Goal: Information Seeking & Learning: Compare options

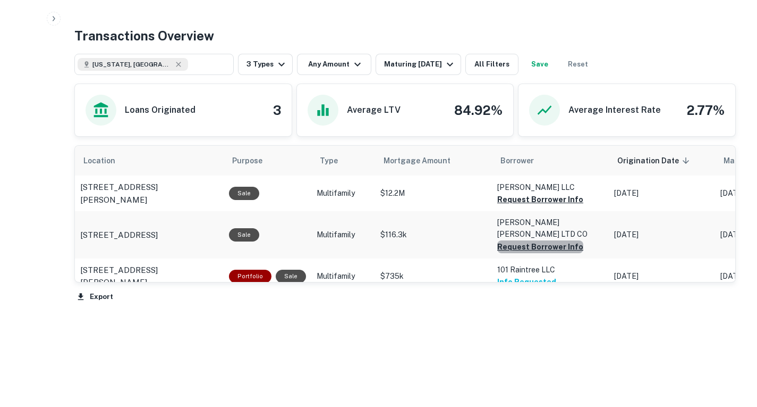
click at [552, 240] on button "Request Borrower Info" at bounding box center [540, 246] width 86 height 13
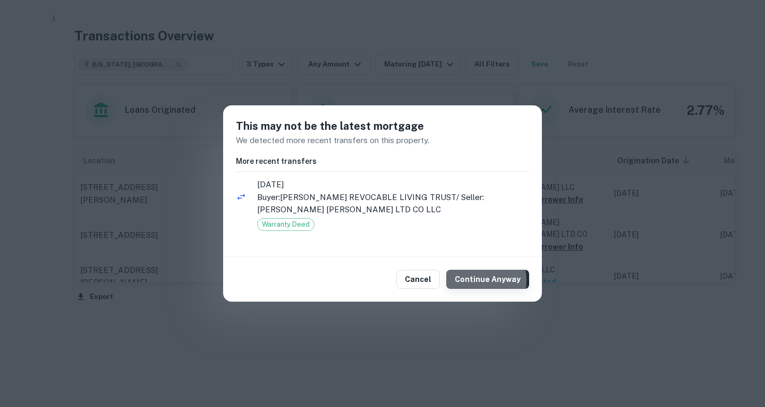
click at [471, 281] on button "Continue Anyway" at bounding box center [487, 278] width 83 height 19
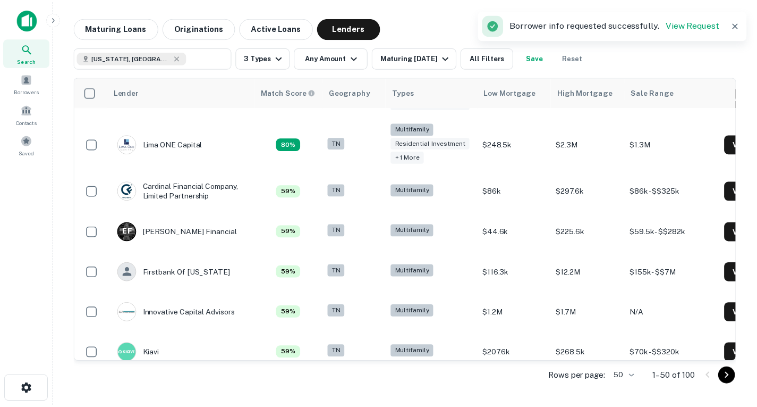
scroll to position [273, 0]
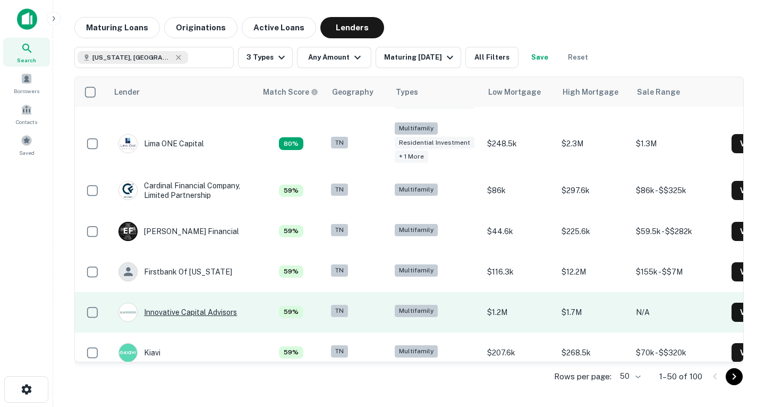
click at [204, 317] on div "Innovative Capital Advisors" at bounding box center [177, 311] width 118 height 19
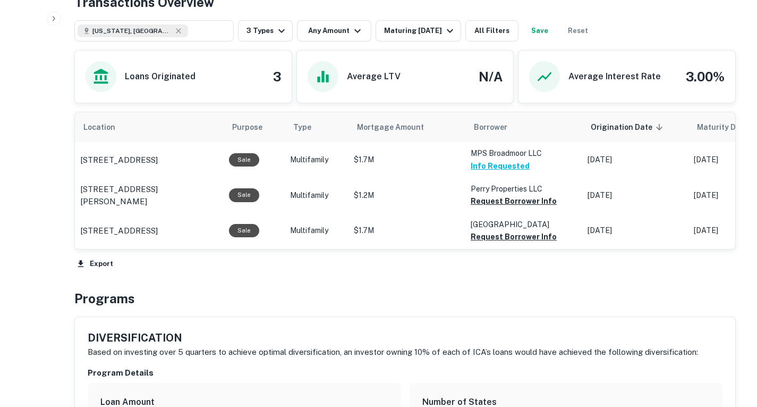
scroll to position [521, 0]
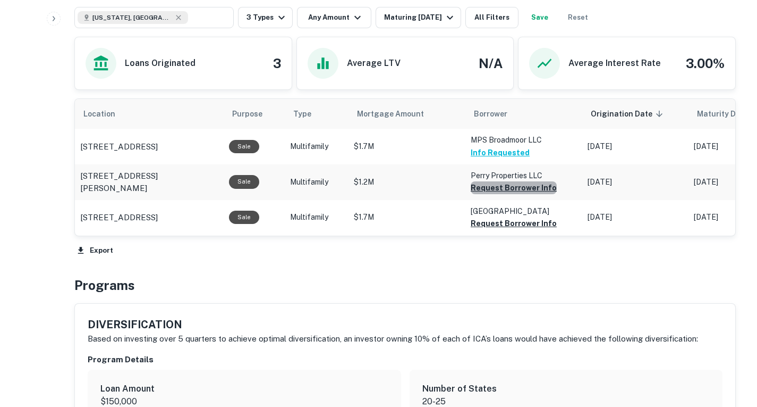
click at [534, 194] on button "Request Borrower Info" at bounding box center [514, 187] width 86 height 13
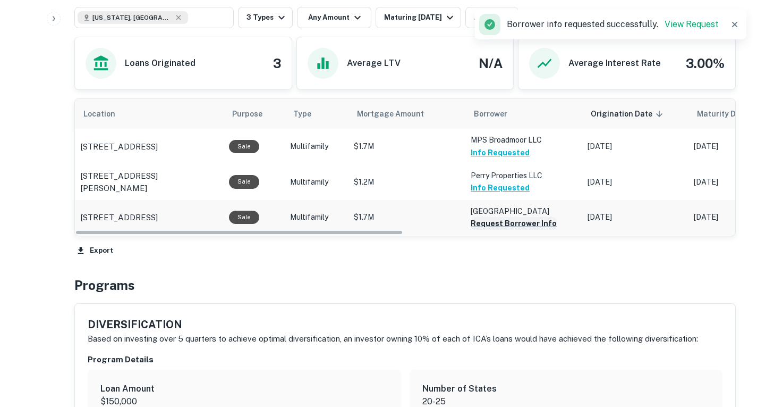
click at [520, 230] on button "Request Borrower Info" at bounding box center [514, 223] width 86 height 13
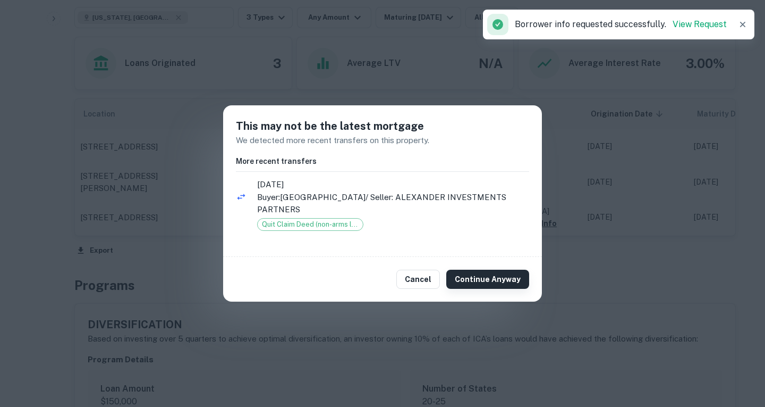
click at [457, 272] on button "Continue Anyway" at bounding box center [487, 278] width 83 height 19
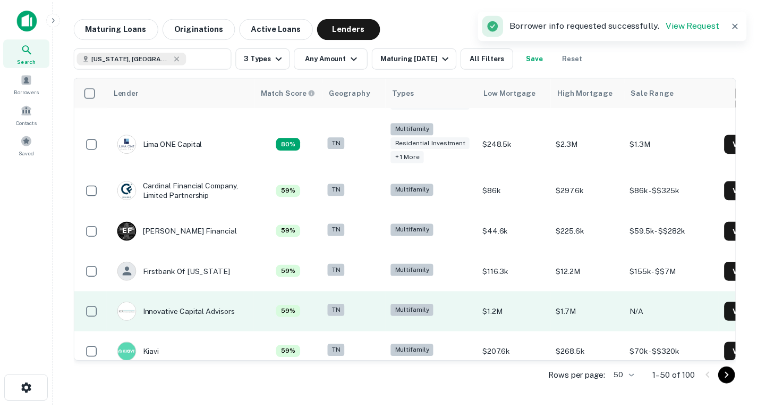
scroll to position [332, 0]
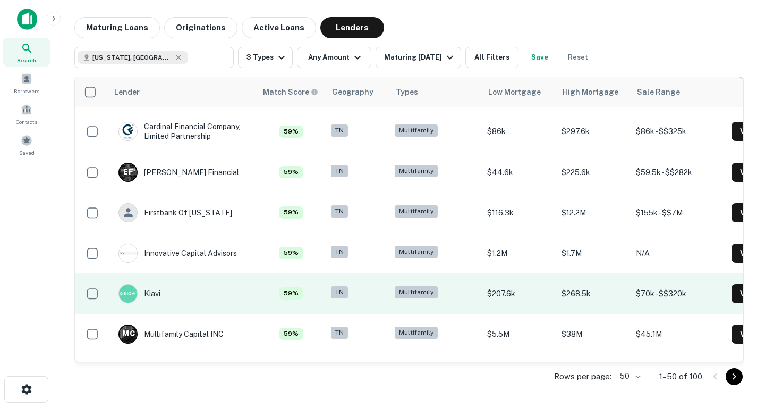
click at [157, 295] on div "Kiavi" at bounding box center [139, 293] width 42 height 19
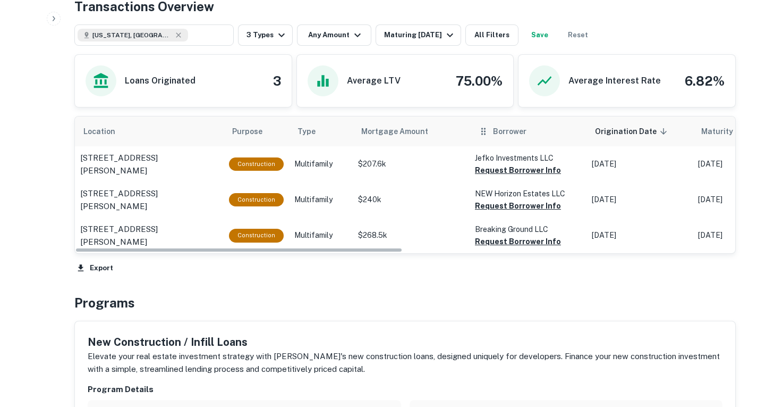
scroll to position [503, 0]
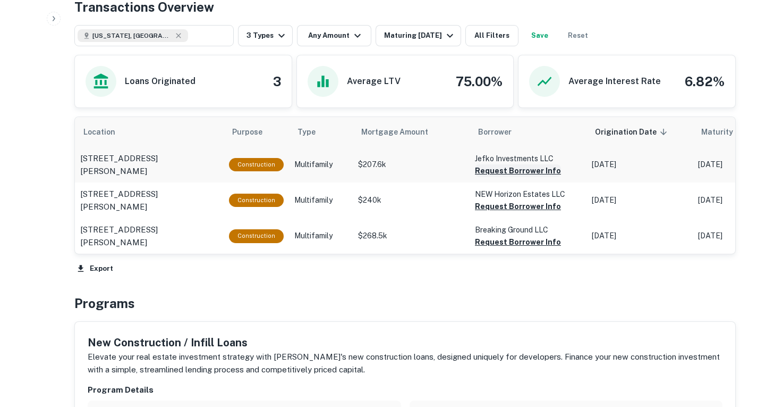
click at [516, 177] on button "Request Borrower Info" at bounding box center [518, 170] width 86 height 13
click at [516, 213] on button "Request Borrower Info" at bounding box center [518, 206] width 86 height 13
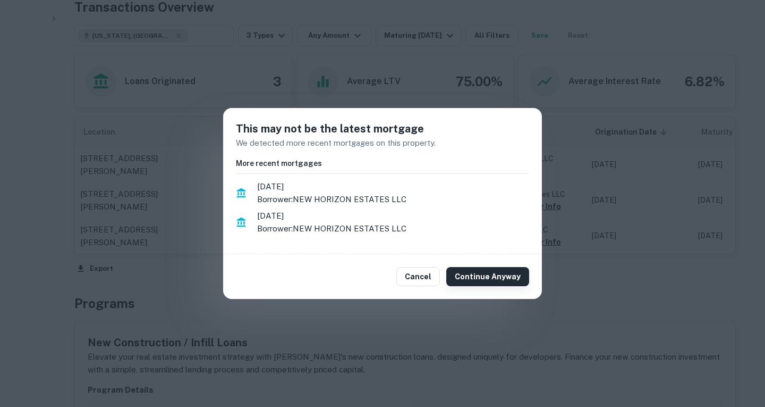
click at [501, 277] on button "Continue Anyway" at bounding box center [487, 276] width 83 height 19
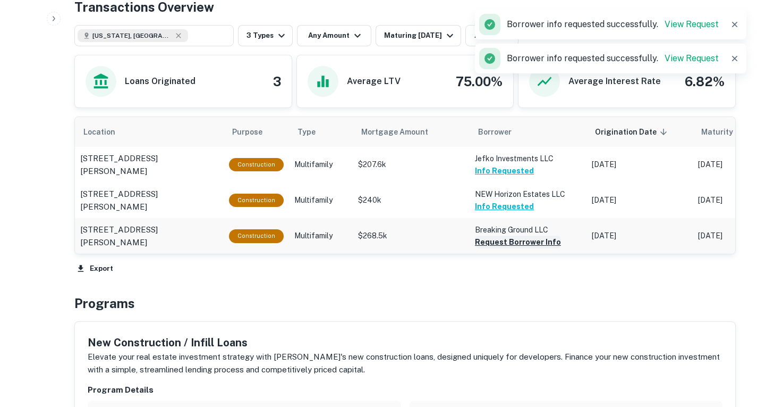
click at [511, 248] on button "Request Borrower Info" at bounding box center [518, 241] width 86 height 13
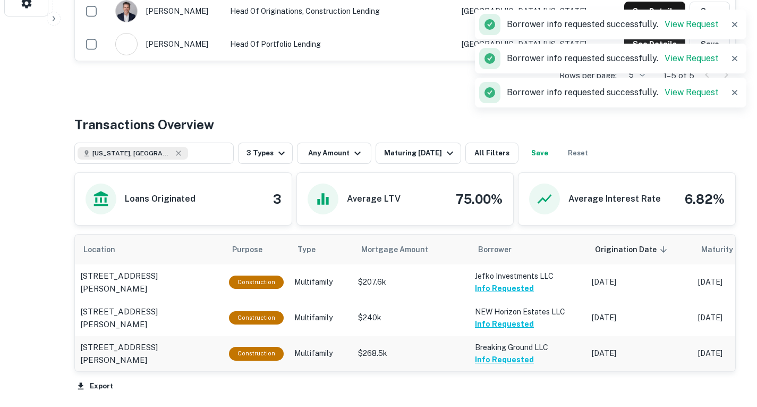
scroll to position [377, 0]
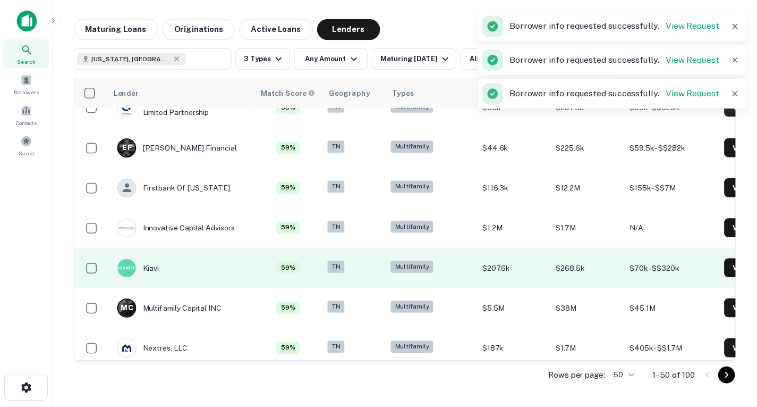
scroll to position [358, 0]
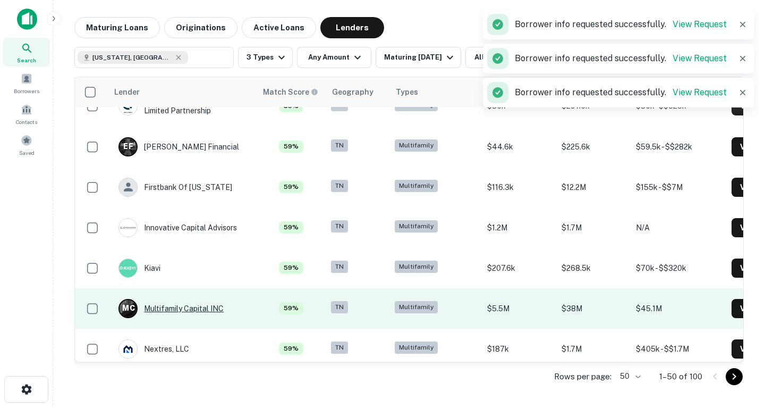
click at [205, 308] on div "M C Multifamily Capital INC" at bounding box center [170, 308] width 105 height 19
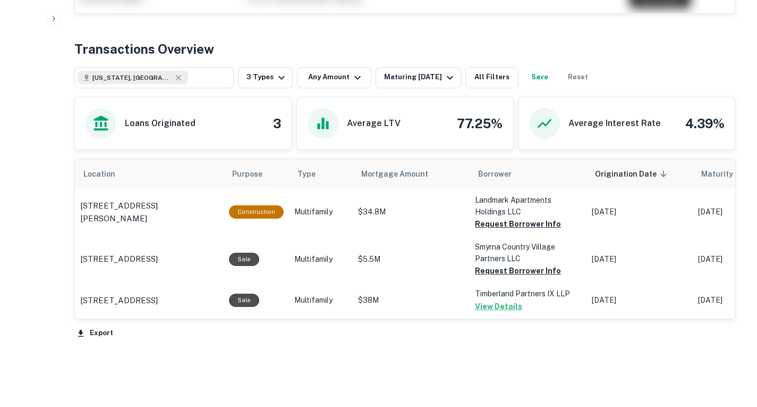
scroll to position [412, 0]
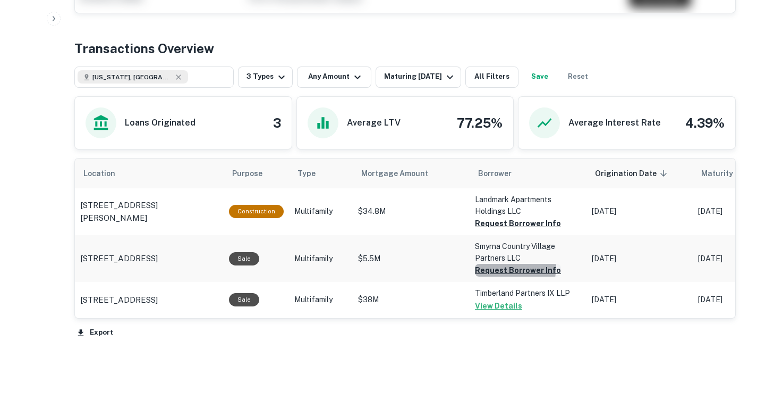
click at [499, 276] on button "Request Borrower Info" at bounding box center [518, 270] width 86 height 13
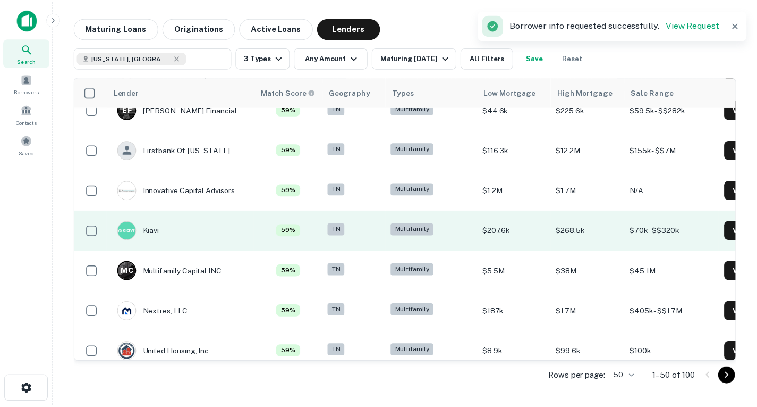
scroll to position [395, 0]
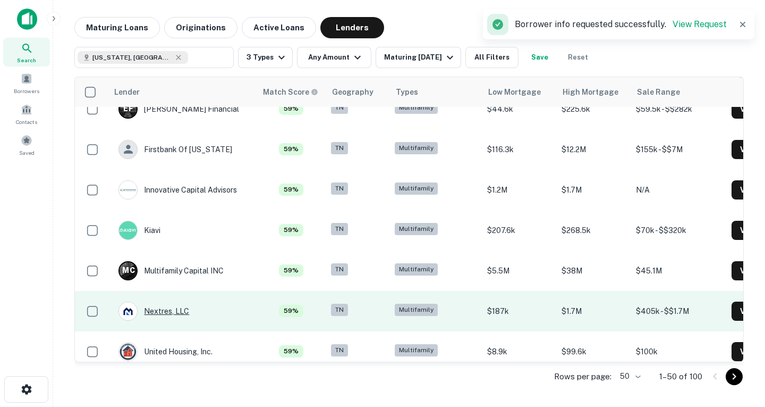
click at [176, 311] on div "Nextres, LLC" at bounding box center [153, 310] width 71 height 19
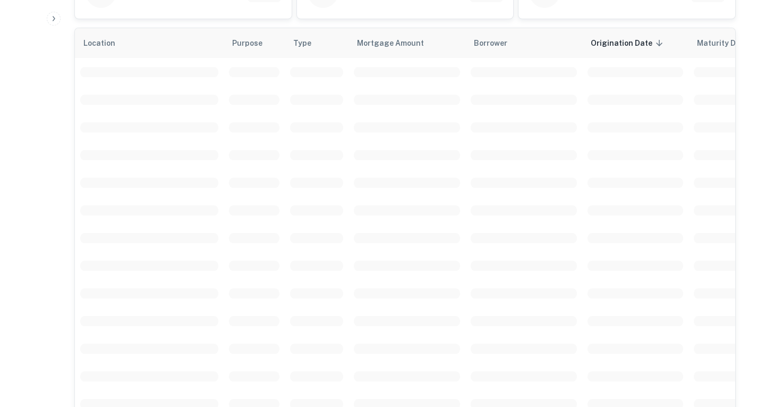
scroll to position [511, 0]
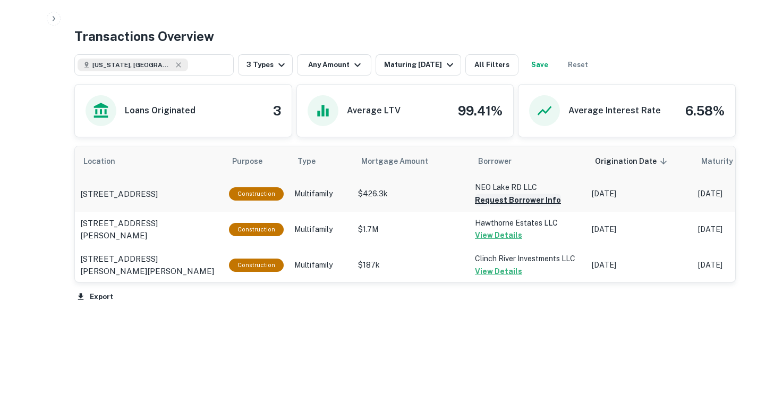
click at [545, 201] on button "Request Borrower Info" at bounding box center [518, 199] width 86 height 13
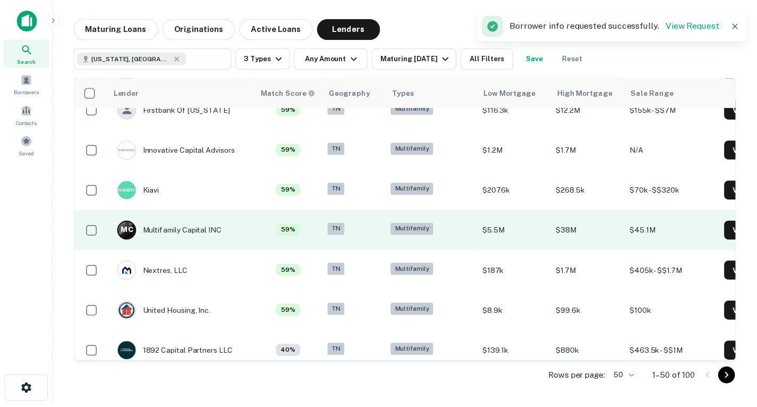
scroll to position [437, 0]
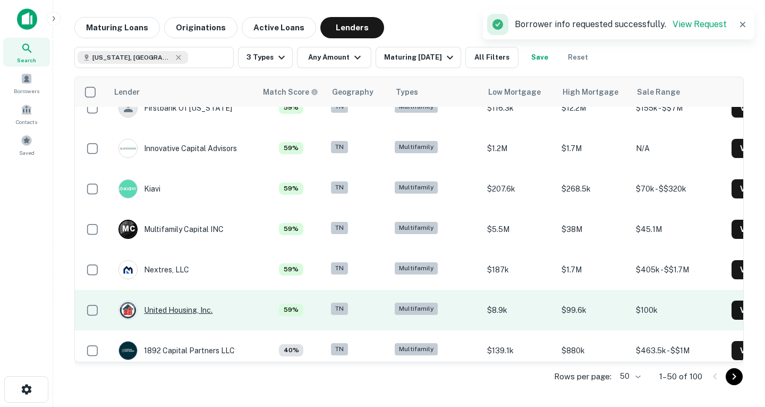
click at [200, 315] on div "United Housing, Inc." at bounding box center [165, 309] width 94 height 19
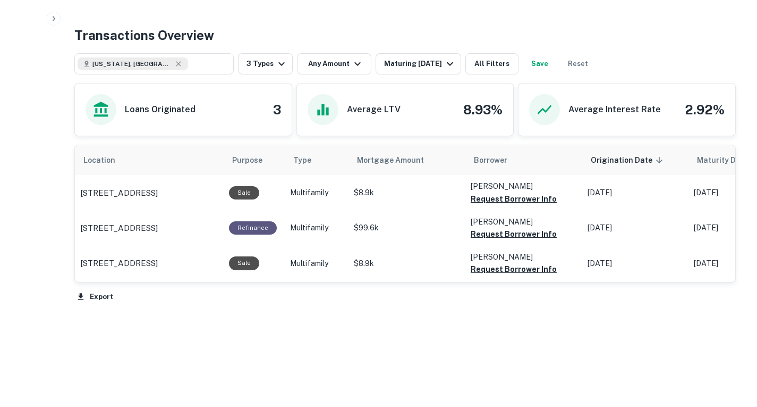
scroll to position [523, 0]
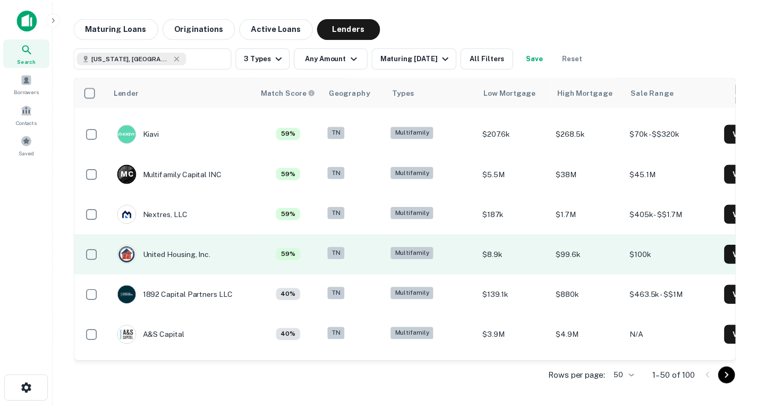
scroll to position [493, 0]
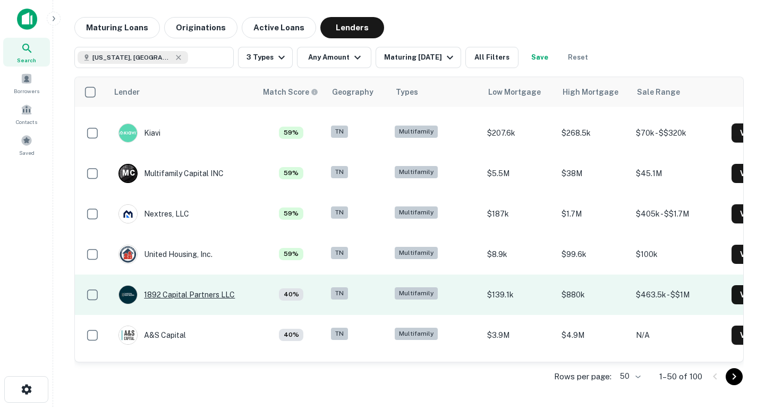
click at [204, 295] on div "1892 Capital Partners LLC" at bounding box center [176, 294] width 116 height 19
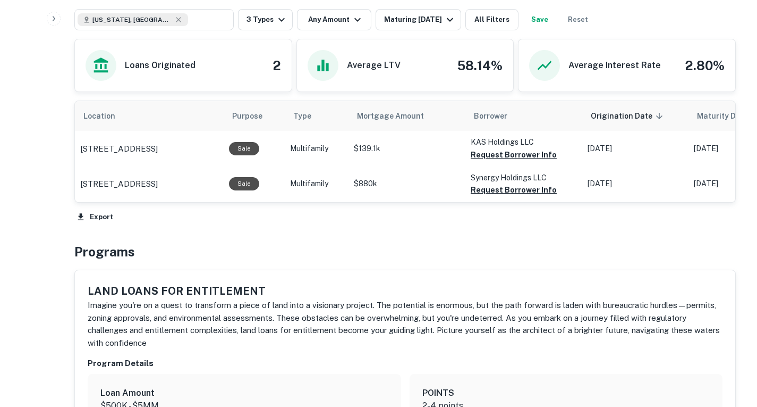
scroll to position [520, 0]
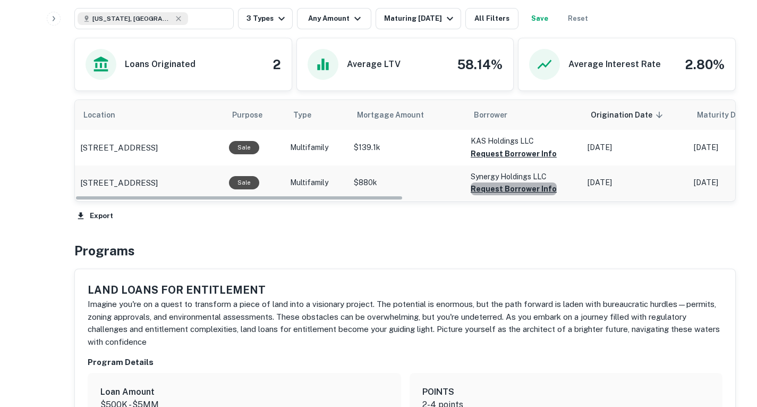
click at [533, 195] on button "Request Borrower Info" at bounding box center [514, 188] width 86 height 13
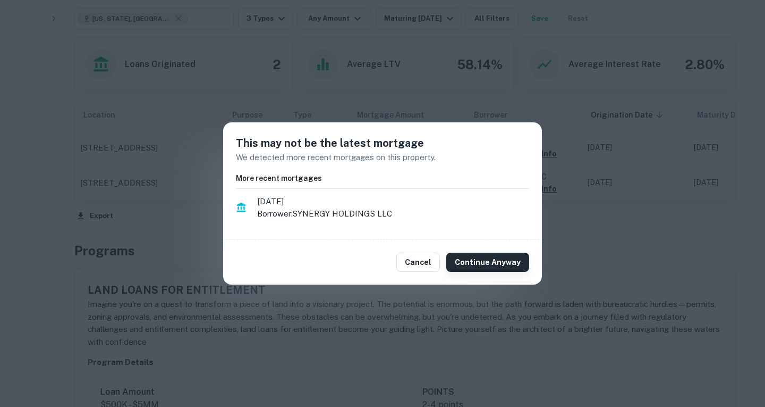
click at [504, 259] on button "Continue Anyway" at bounding box center [487, 261] width 83 height 19
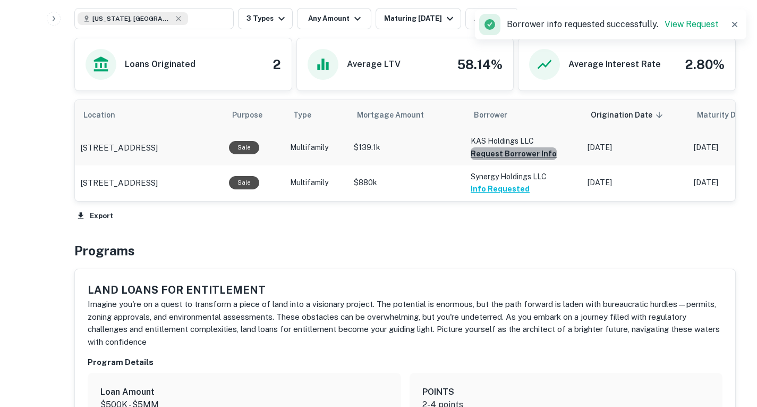
click at [516, 160] on button "Request Borrower Info" at bounding box center [514, 153] width 86 height 13
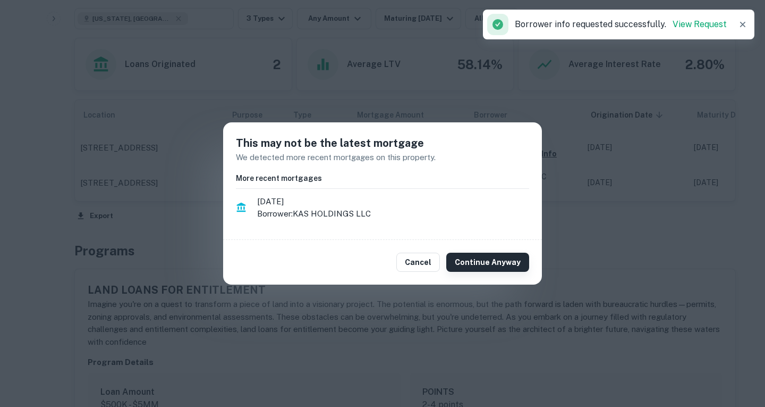
click at [489, 257] on button "Continue Anyway" at bounding box center [487, 261] width 83 height 19
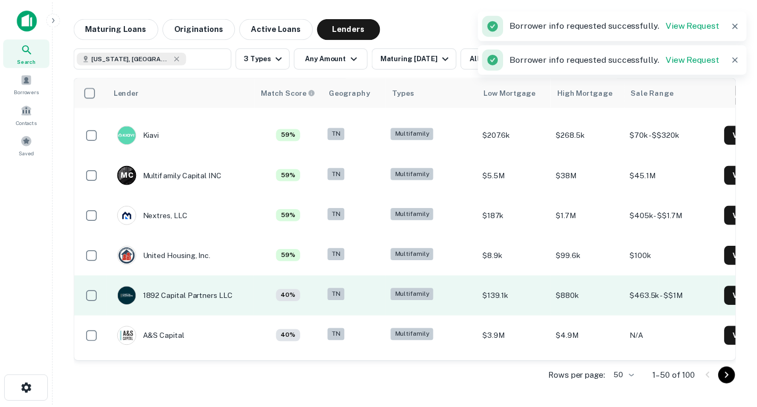
scroll to position [493, 0]
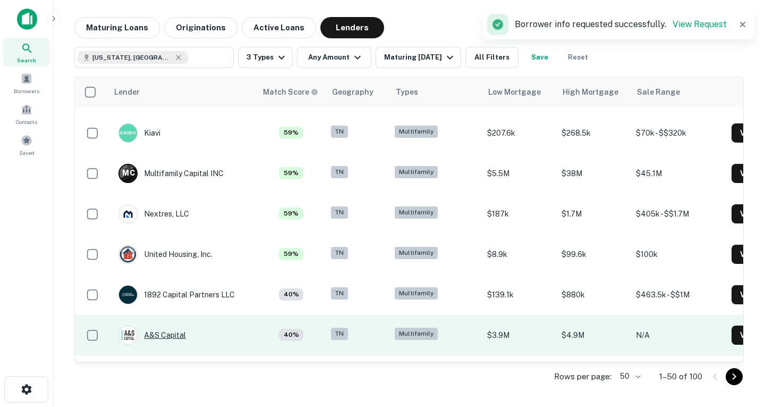
click at [174, 333] on div "A&S Capital" at bounding box center [151, 334] width 67 height 19
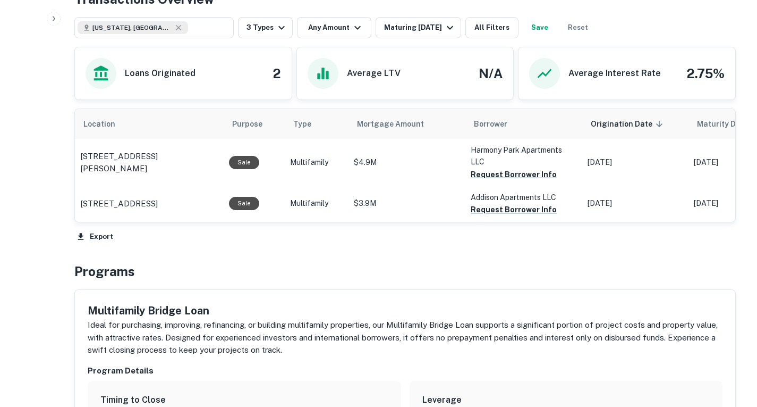
scroll to position [512, 0]
click at [511, 215] on button "Request Borrower Info" at bounding box center [514, 208] width 86 height 13
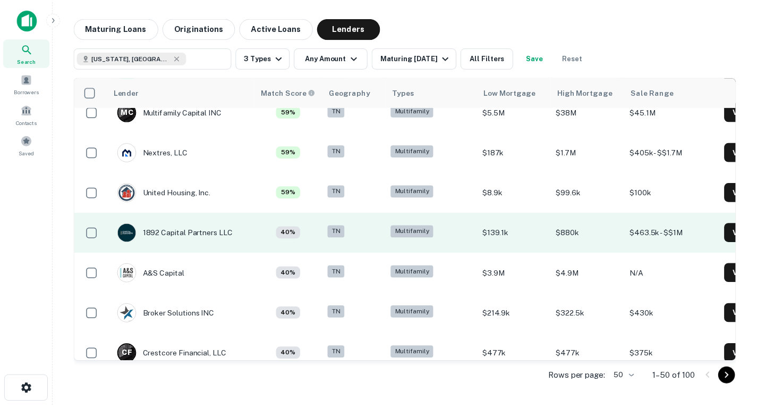
scroll to position [555, 0]
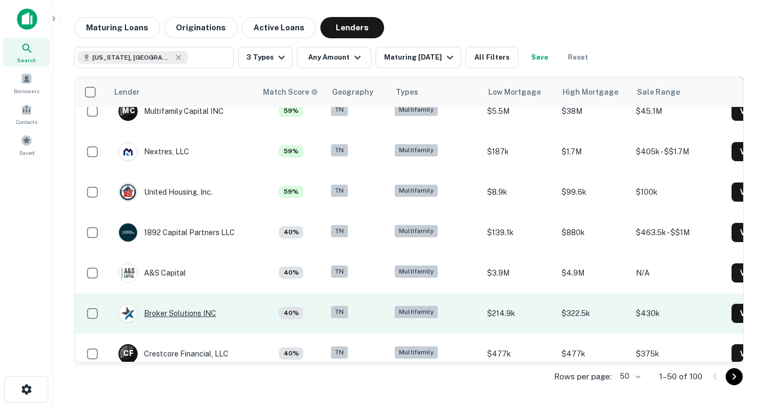
click at [201, 316] on div "Broker Solutions INC" at bounding box center [167, 312] width 98 height 19
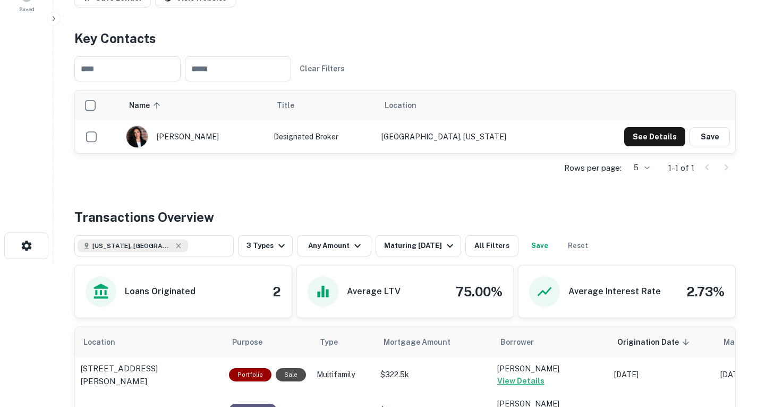
scroll to position [290, 0]
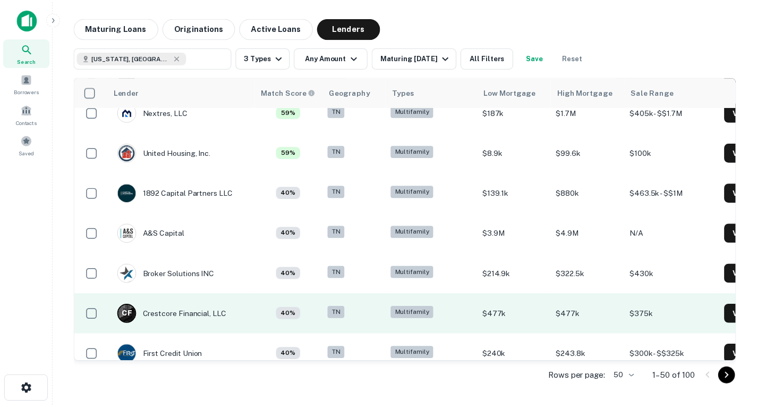
scroll to position [600, 0]
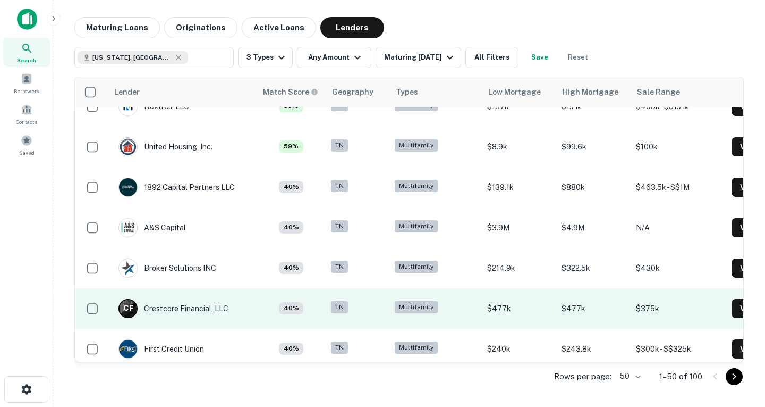
click at [208, 303] on div "C F Crestcore Financial, LLC" at bounding box center [173, 308] width 110 height 19
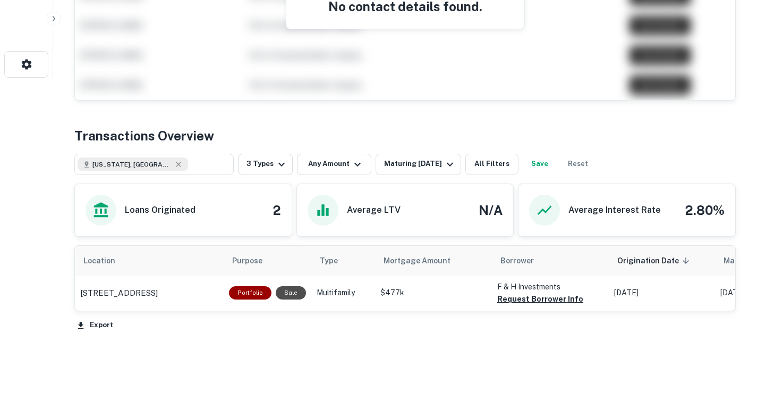
scroll to position [370, 0]
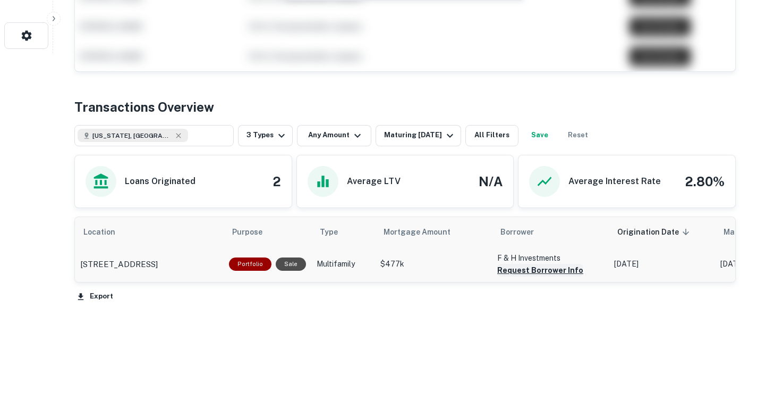
click at [540, 272] on button "Request Borrower Info" at bounding box center [540, 270] width 86 height 13
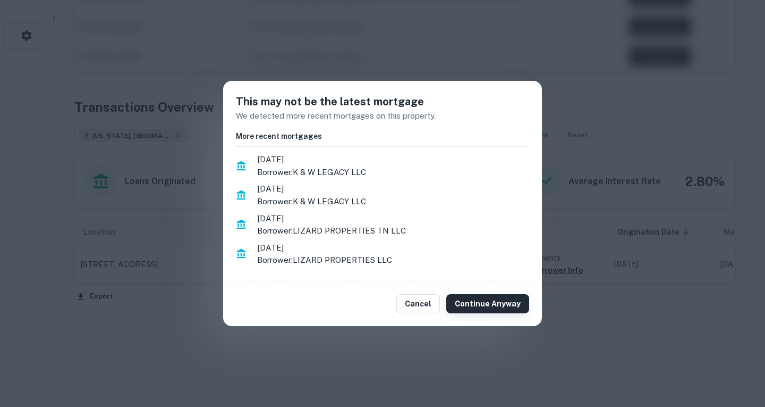
click at [472, 310] on button "Continue Anyway" at bounding box center [487, 303] width 83 height 19
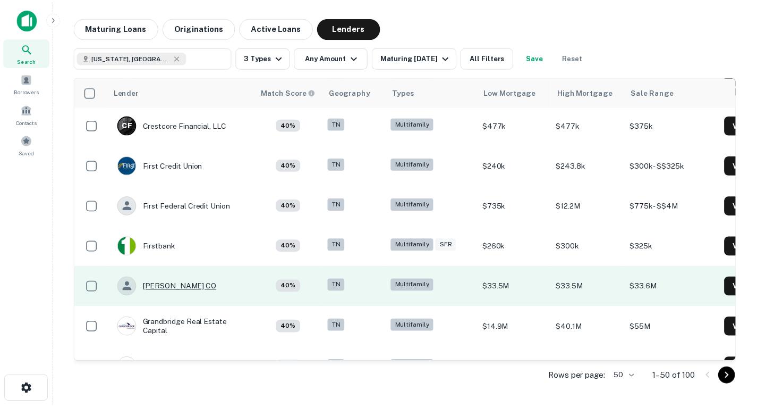
scroll to position [755, 0]
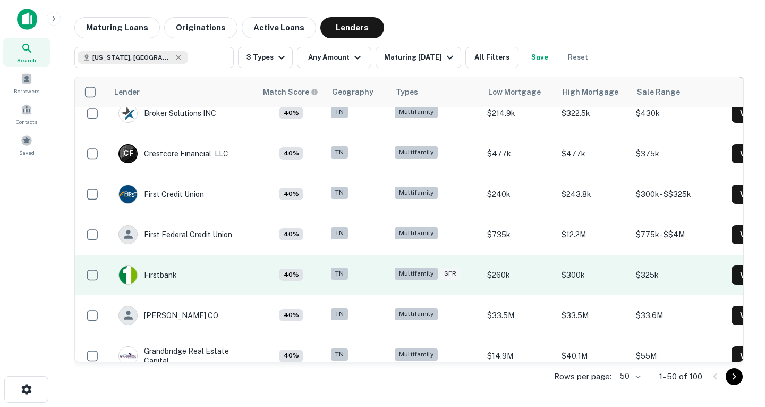
click at [179, 276] on td "Firstbank" at bounding box center [147, 275] width 69 height 30
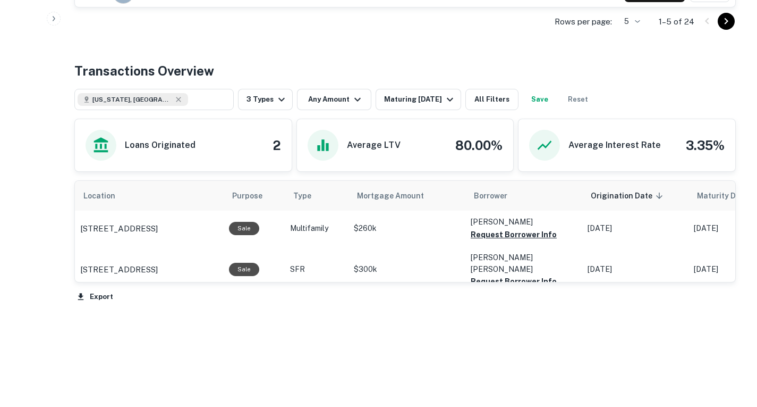
scroll to position [487, 0]
click at [508, 238] on button "Request Borrower Info" at bounding box center [514, 234] width 86 height 13
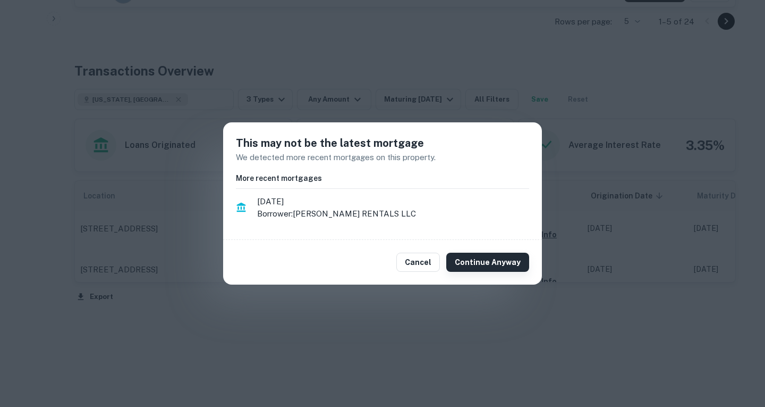
click at [502, 266] on button "Continue Anyway" at bounding box center [487, 261] width 83 height 19
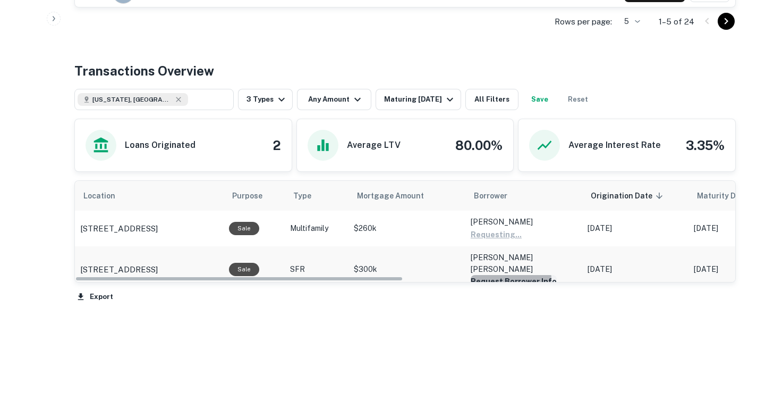
click at [503, 275] on button "Request Borrower Info" at bounding box center [514, 281] width 86 height 13
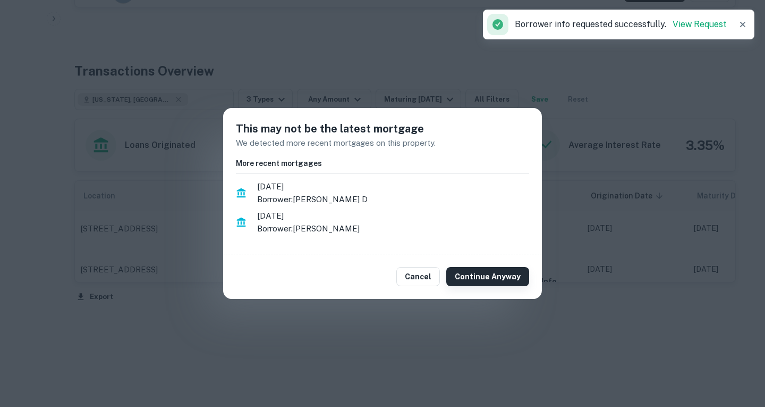
click at [488, 278] on button "Continue Anyway" at bounding box center [487, 276] width 83 height 19
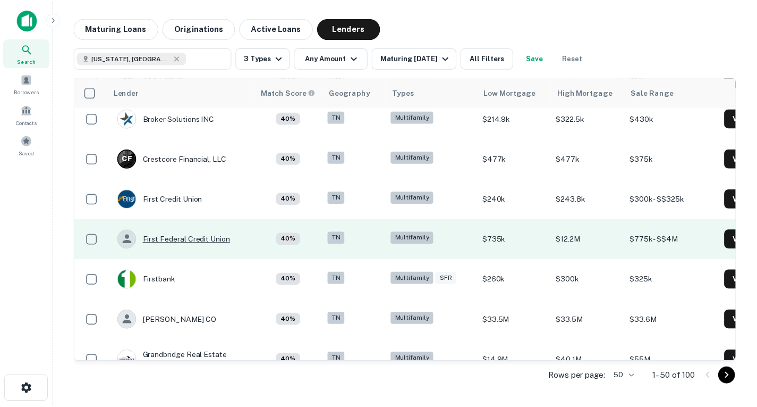
scroll to position [750, 0]
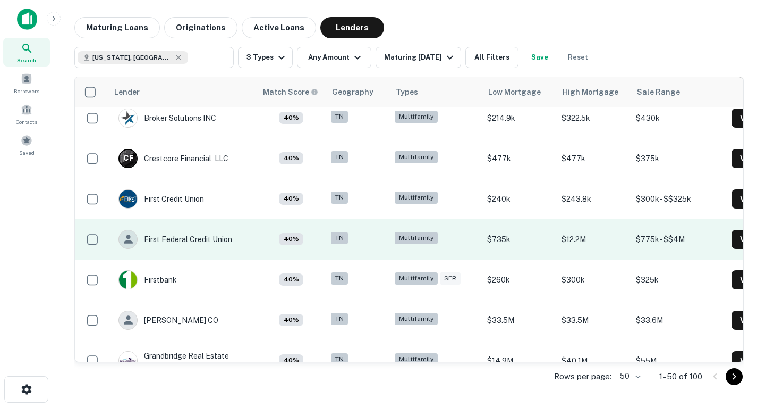
click at [198, 238] on div "First Federal Credit Union" at bounding box center [175, 239] width 114 height 19
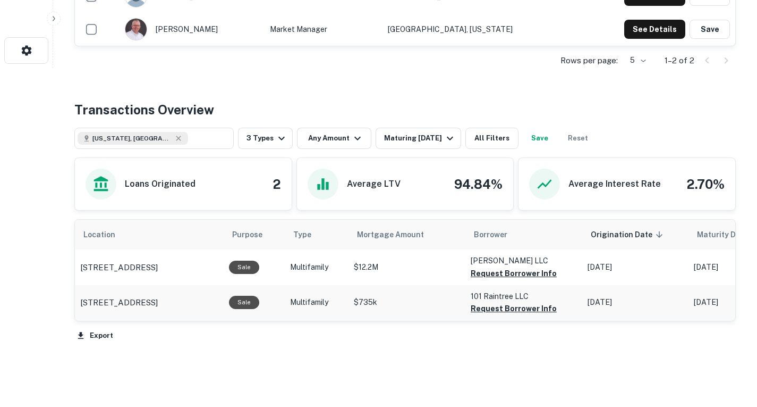
scroll to position [339, 0]
click at [543, 301] on button "Request Borrower Info" at bounding box center [514, 307] width 86 height 13
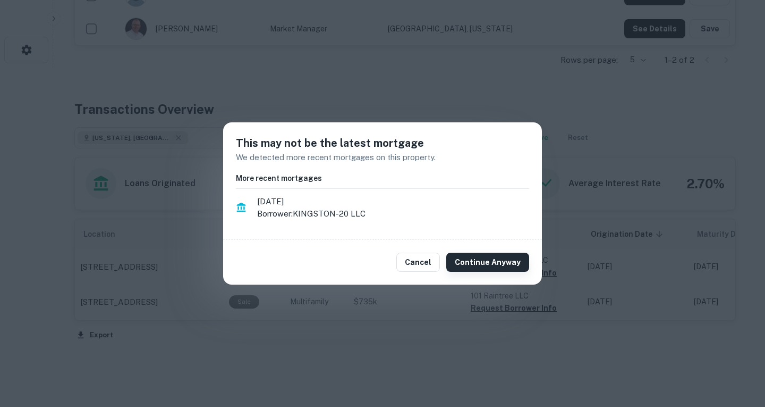
click at [500, 255] on button "Continue Anyway" at bounding box center [487, 261] width 83 height 19
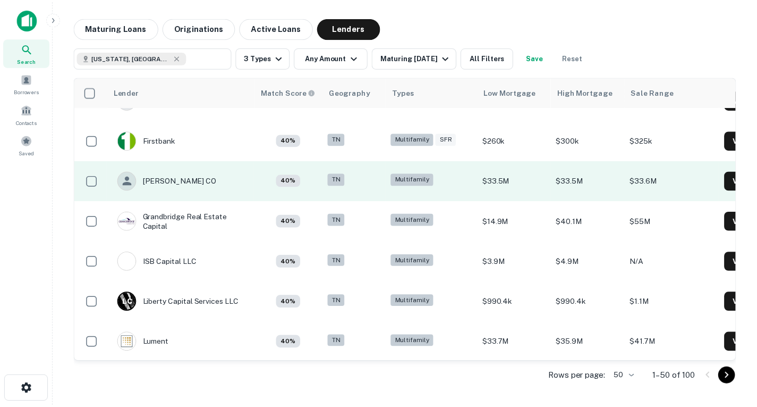
scroll to position [897, 0]
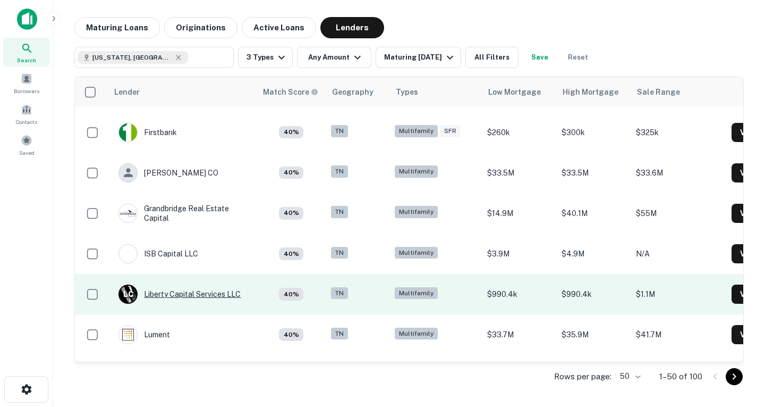
click at [197, 295] on div "L C Liberty Capital Services LLC" at bounding box center [179, 293] width 122 height 19
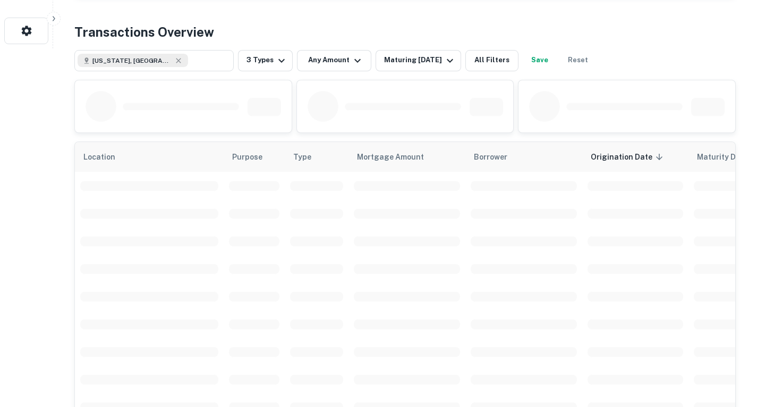
scroll to position [363, 0]
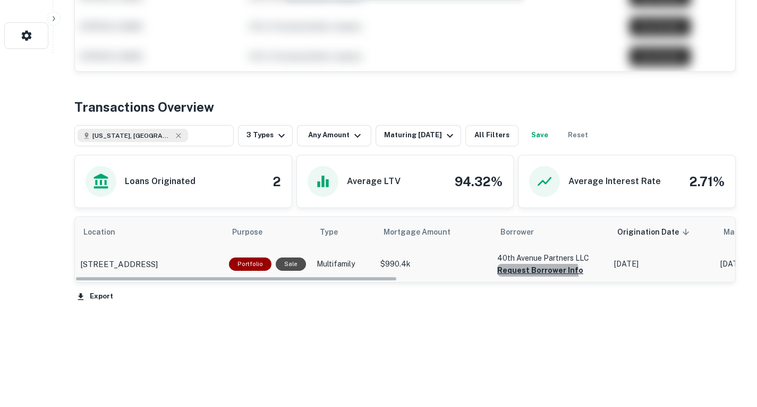
click at [525, 276] on button "Request Borrower Info" at bounding box center [540, 270] width 86 height 13
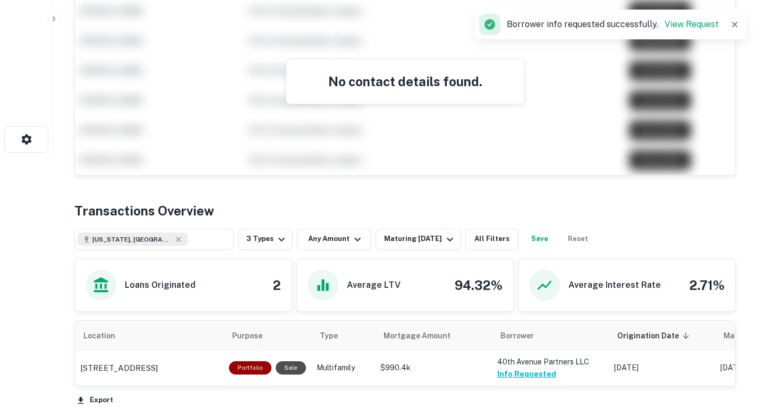
scroll to position [223, 0]
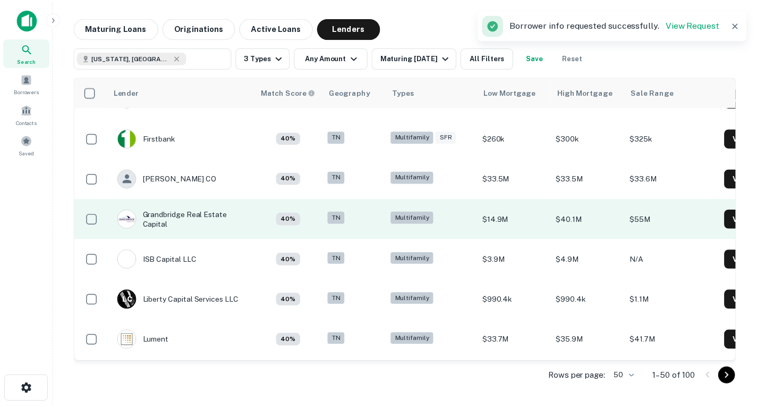
scroll to position [897, 0]
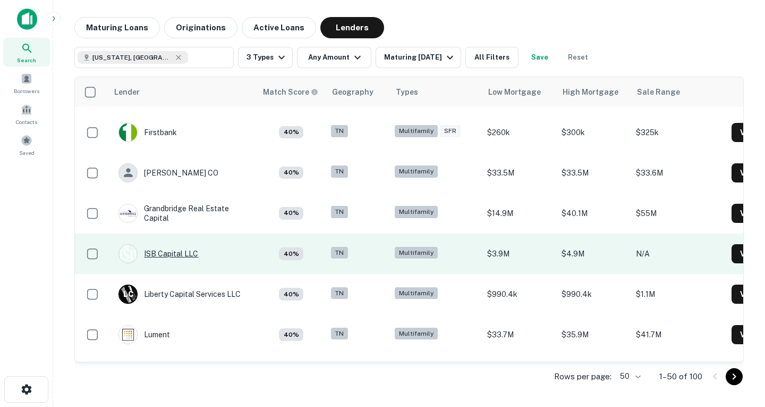
click at [167, 249] on div "ISB Capital LLC" at bounding box center [158, 253] width 80 height 19
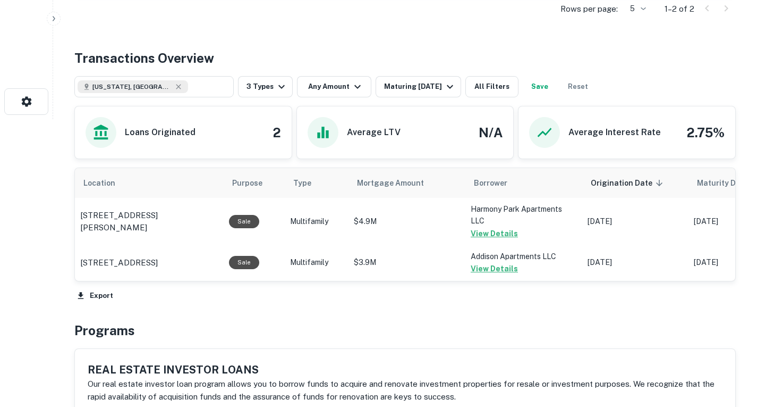
scroll to position [289, 0]
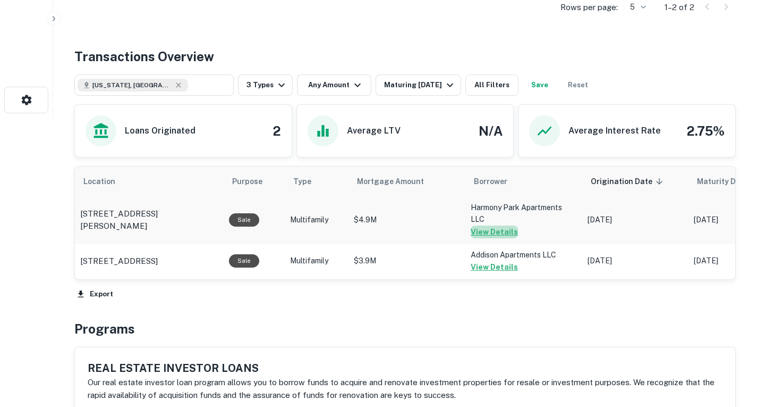
click at [501, 238] on button "View Details" at bounding box center [494, 231] width 47 height 13
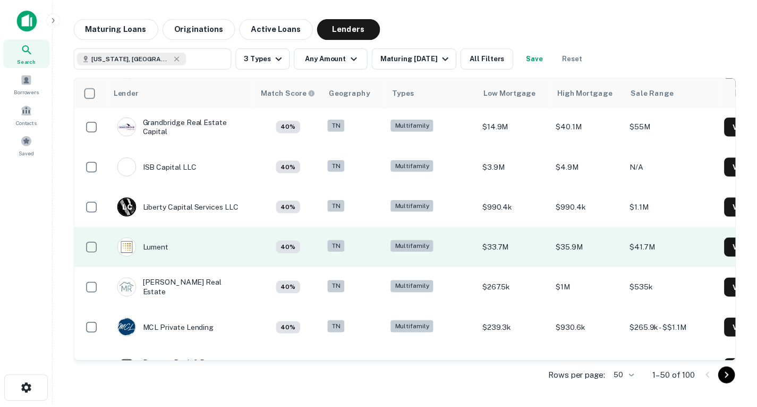
scroll to position [985, 0]
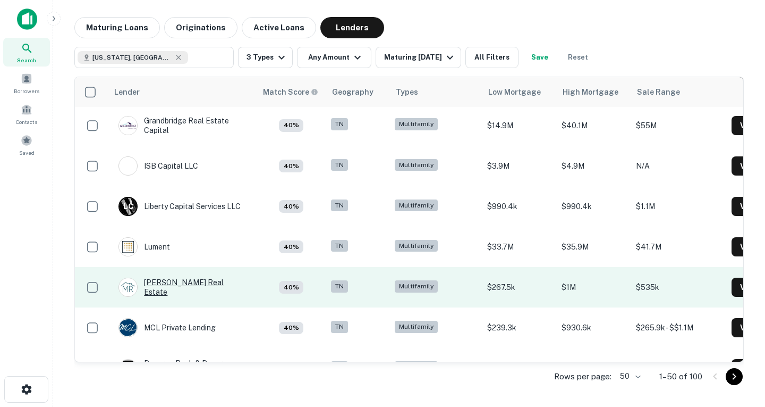
click at [181, 286] on div "[PERSON_NAME] Real Estate" at bounding box center [182, 286] width 128 height 19
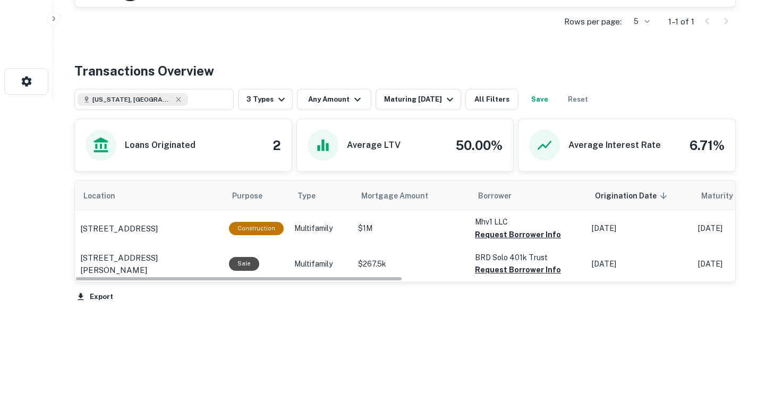
scroll to position [350, 0]
click at [502, 241] on button "Request Borrower Info" at bounding box center [518, 234] width 86 height 13
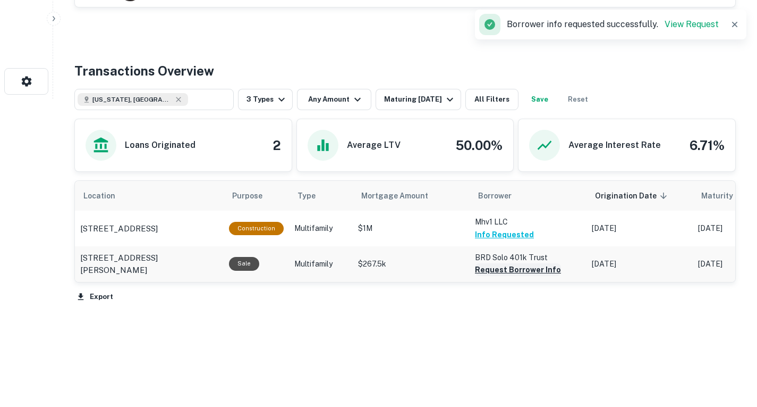
click at [503, 276] on button "Request Borrower Info" at bounding box center [518, 269] width 86 height 13
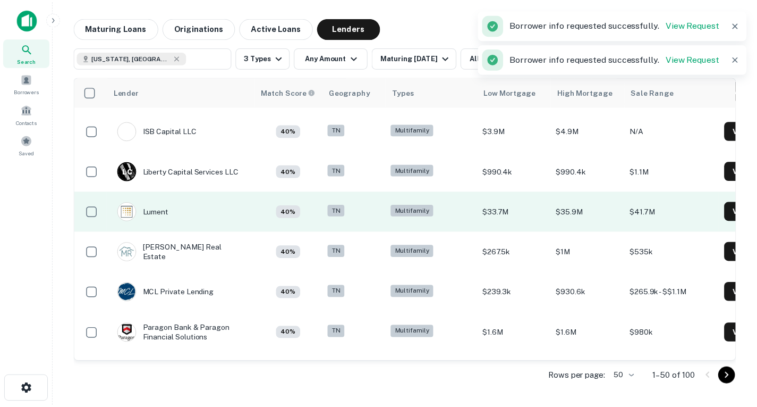
scroll to position [1020, 0]
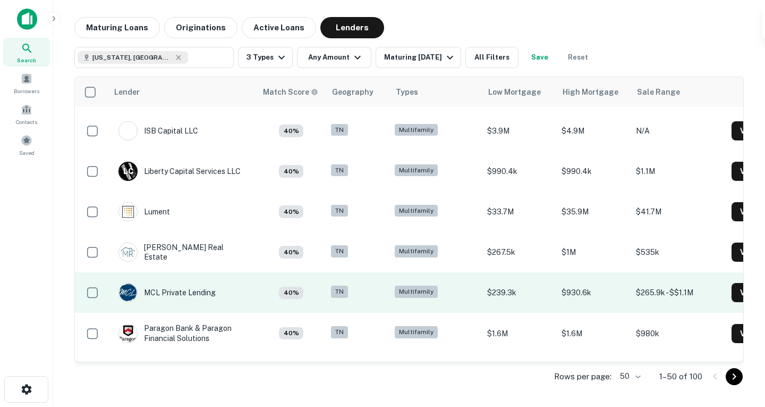
click at [216, 283] on td "MCL Private Lending" at bounding box center [167, 292] width 108 height 30
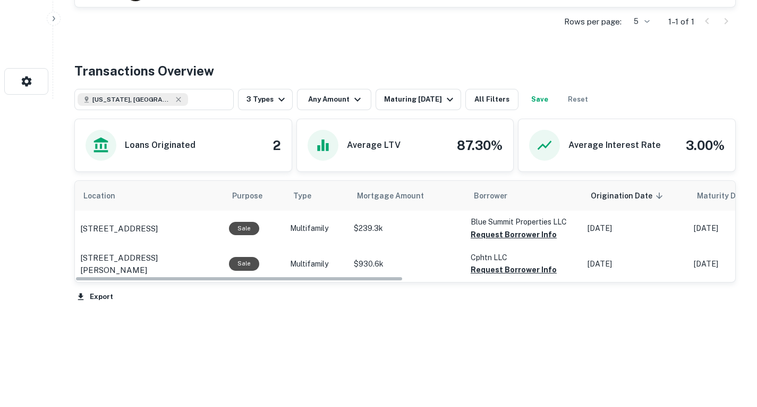
scroll to position [340, 0]
click at [523, 241] on button "Request Borrower Info" at bounding box center [514, 234] width 86 height 13
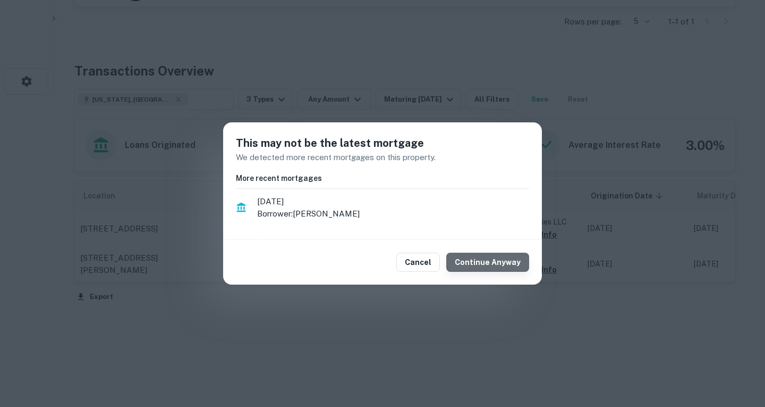
click at [505, 264] on button "Continue Anyway" at bounding box center [487, 261] width 83 height 19
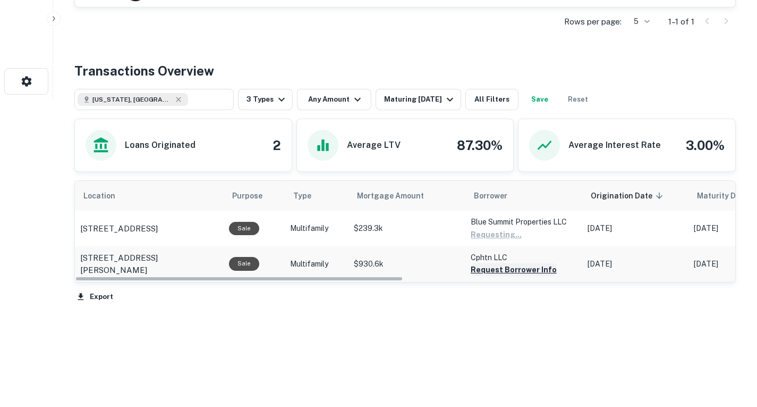
click at [506, 276] on button "Request Borrower Info" at bounding box center [514, 269] width 86 height 13
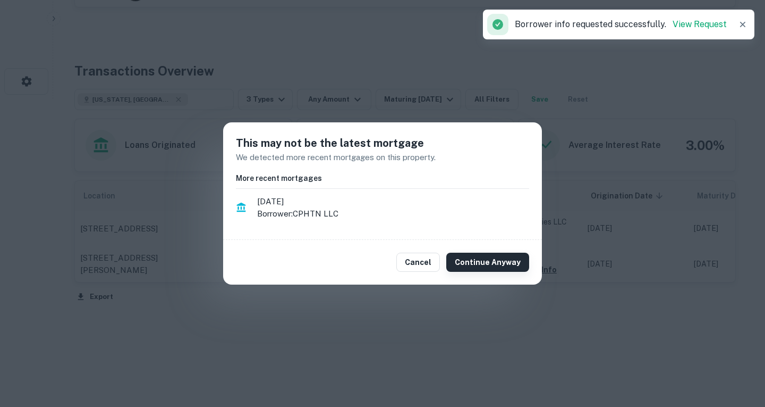
click at [481, 267] on button "Continue Anyway" at bounding box center [487, 261] width 83 height 19
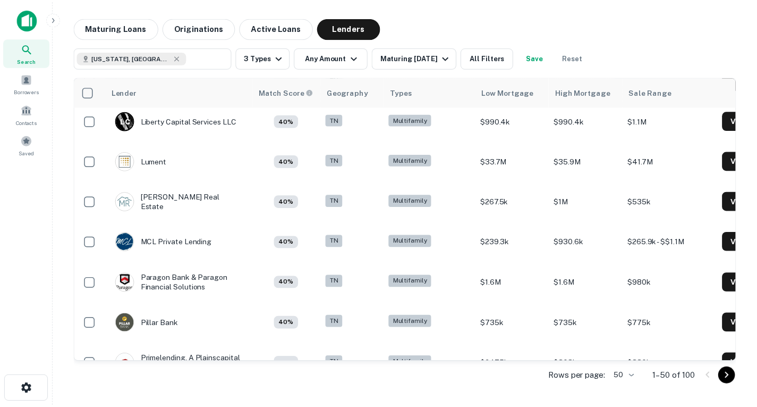
scroll to position [1070, 2]
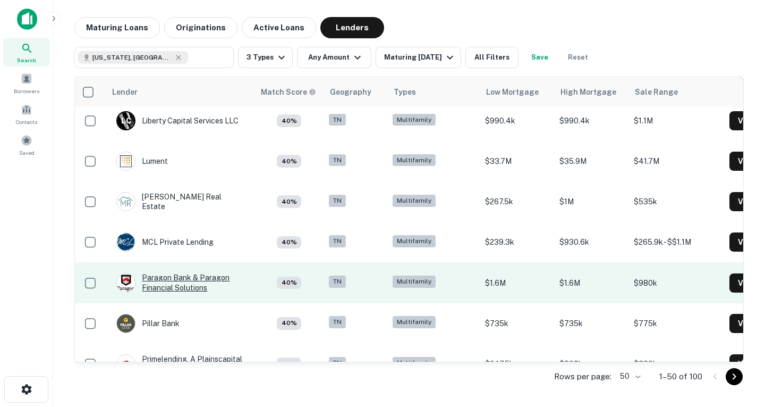
click at [221, 280] on div "Paragon Bank & Paragon Financial Solutions" at bounding box center [180, 282] width 128 height 19
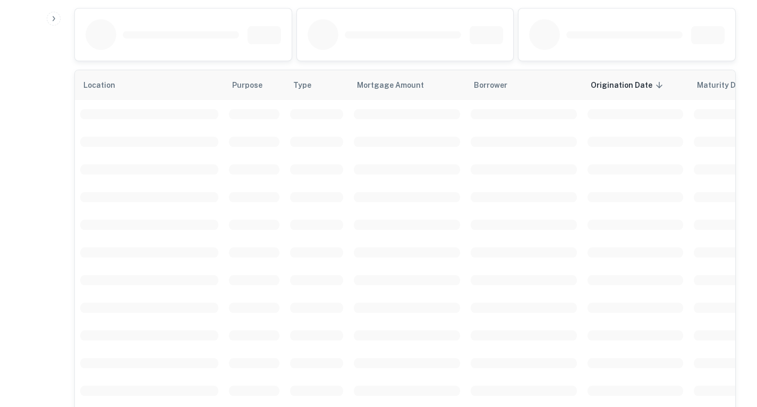
scroll to position [451, 0]
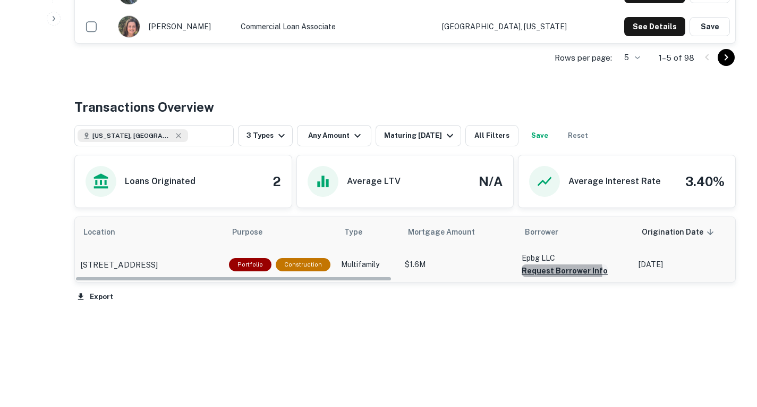
click at [555, 271] on button "Request Borrower Info" at bounding box center [565, 270] width 86 height 13
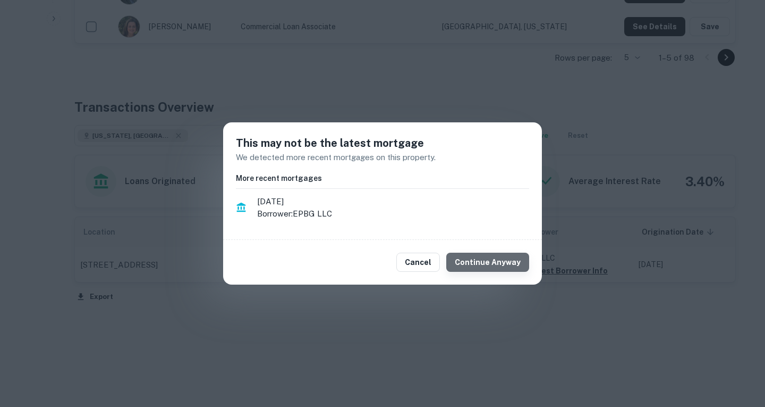
click at [506, 261] on button "Continue Anyway" at bounding box center [487, 261] width 83 height 19
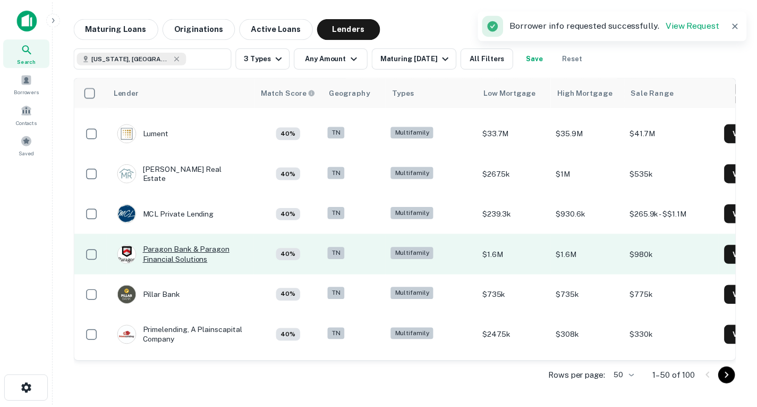
scroll to position [1101, 0]
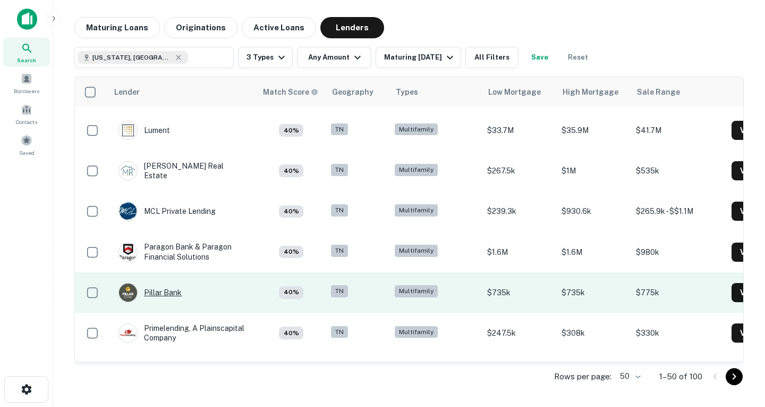
click at [177, 297] on div "Pillar Bank" at bounding box center [149, 292] width 63 height 19
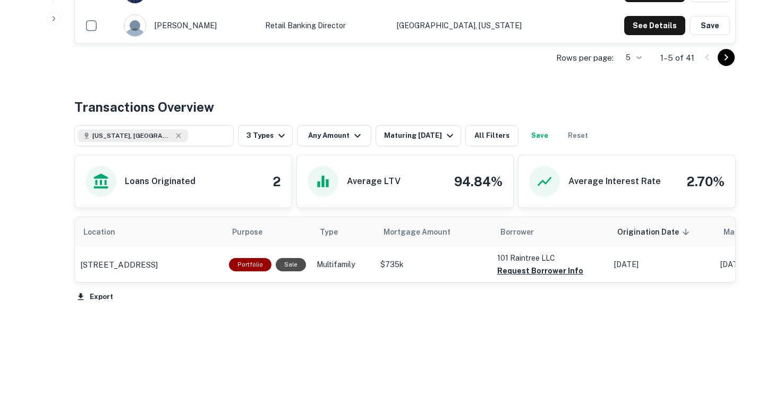
scroll to position [451, 0]
click at [540, 267] on button "Request Borrower Info" at bounding box center [540, 270] width 86 height 13
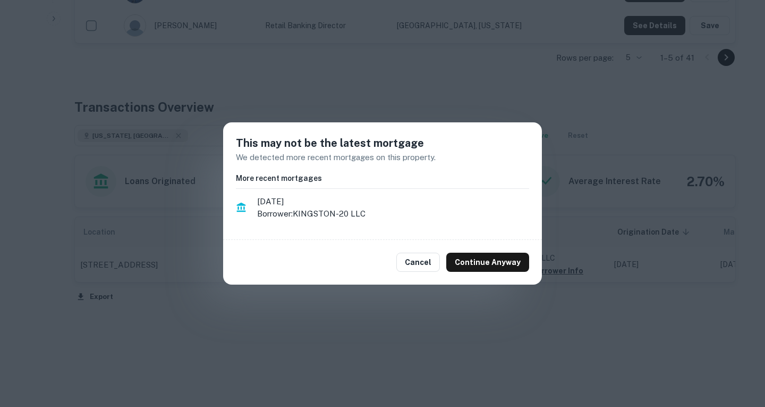
click at [493, 250] on div "Cancel Continue Anyway" at bounding box center [382, 262] width 319 height 45
click at [492, 263] on button "Continue Anyway" at bounding box center [487, 261] width 83 height 19
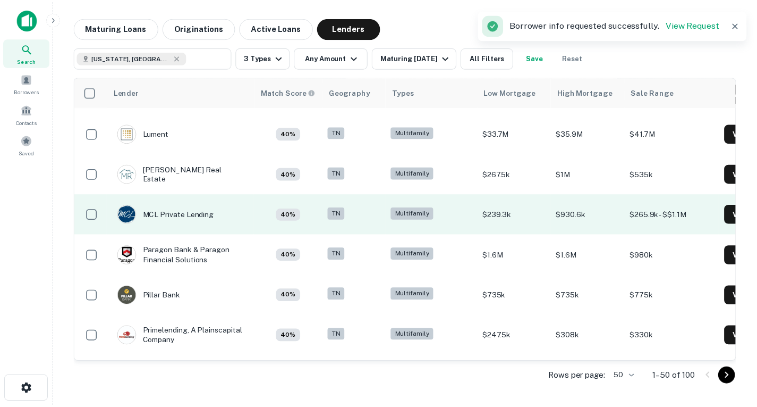
scroll to position [1101, 0]
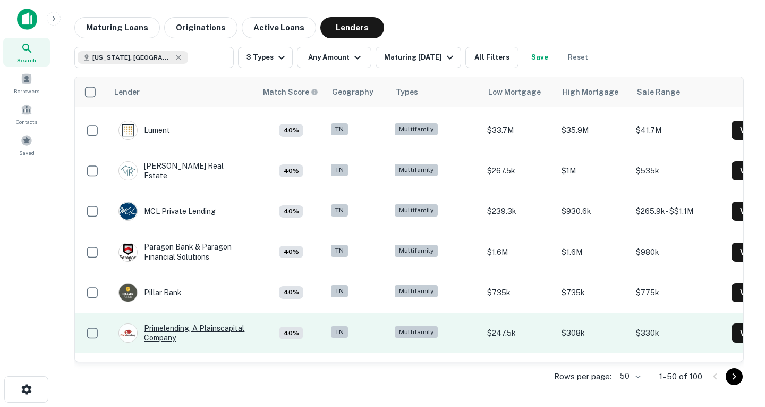
drag, startPoint x: 199, startPoint y: 329, endPoint x: 153, endPoint y: 333, distance: 46.3
click at [153, 333] on div "Primelending, A Plainscapital Company" at bounding box center [182, 332] width 128 height 19
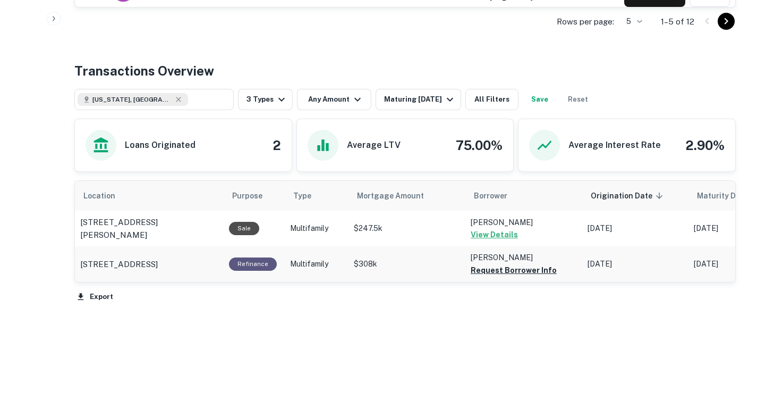
scroll to position [452, 0]
click at [515, 276] on button "Request Borrower Info" at bounding box center [514, 270] width 86 height 13
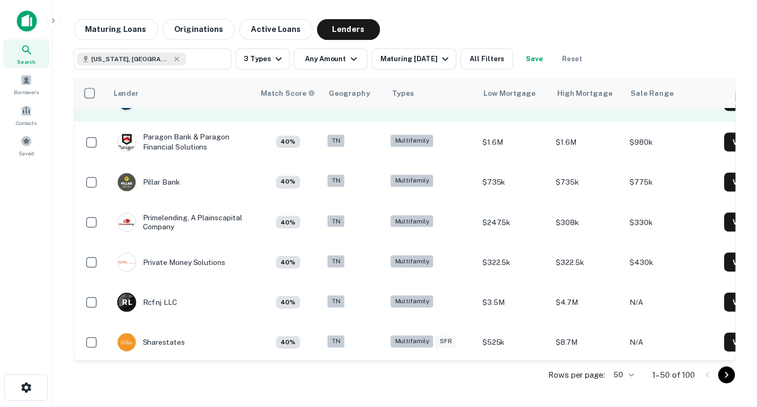
scroll to position [1213, 0]
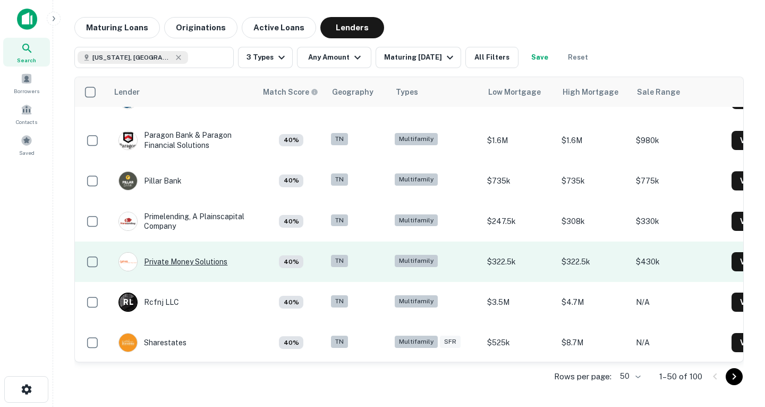
drag, startPoint x: 215, startPoint y: 261, endPoint x: 193, endPoint y: 261, distance: 22.3
click at [193, 261] on div "Private Money Solutions" at bounding box center [172, 261] width 109 height 19
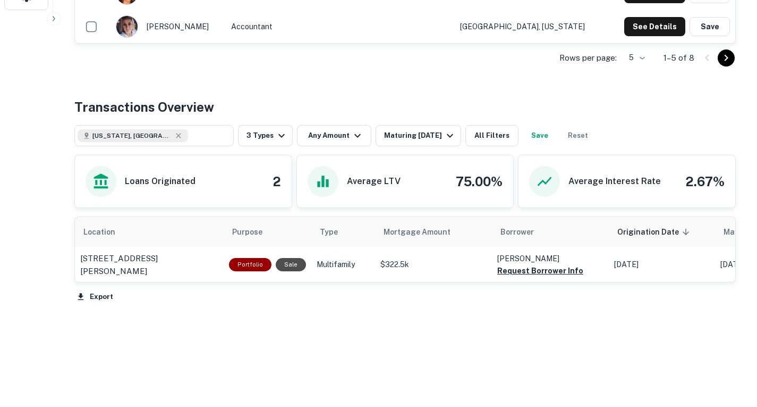
scroll to position [440, 0]
click at [547, 270] on button "Request Borrower Info" at bounding box center [540, 270] width 86 height 13
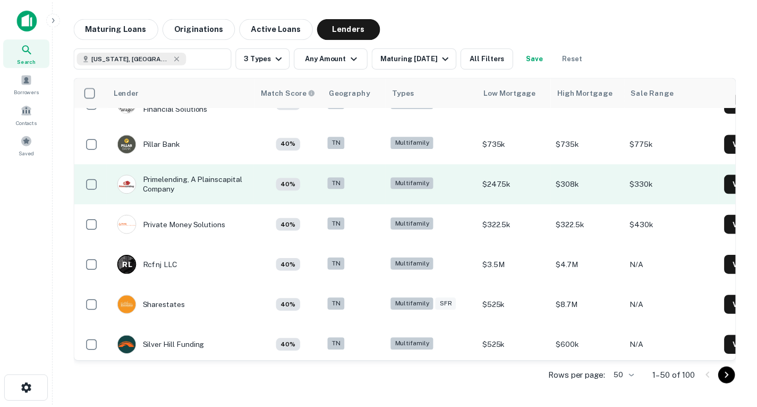
scroll to position [1250, 0]
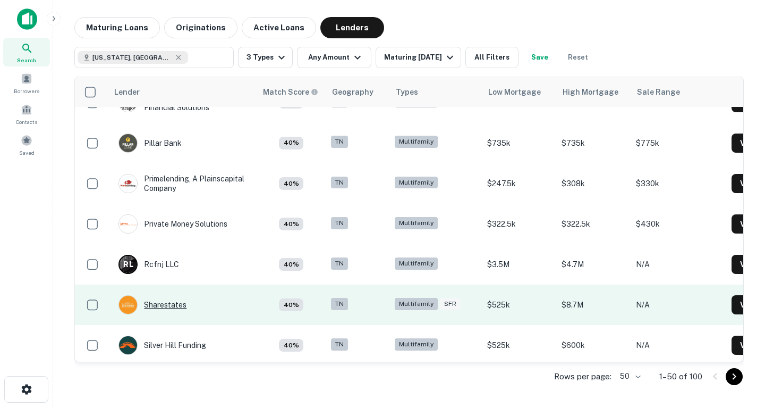
click at [182, 307] on div "Sharestates" at bounding box center [152, 304] width 68 height 19
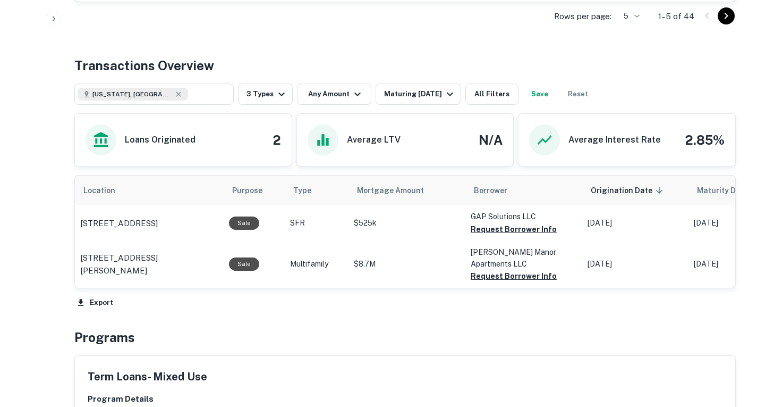
scroll to position [445, 0]
click at [498, 235] on button "Request Borrower Info" at bounding box center [514, 228] width 86 height 13
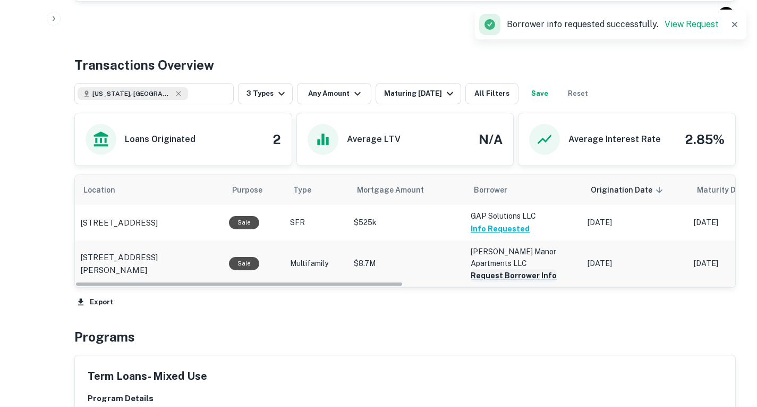
click at [519, 282] on button "Request Borrower Info" at bounding box center [514, 275] width 86 height 13
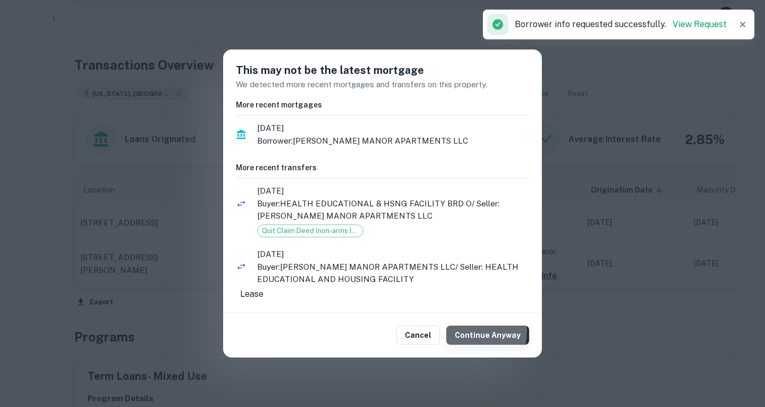
click at [473, 331] on button "Continue Anyway" at bounding box center [487, 334] width 83 height 19
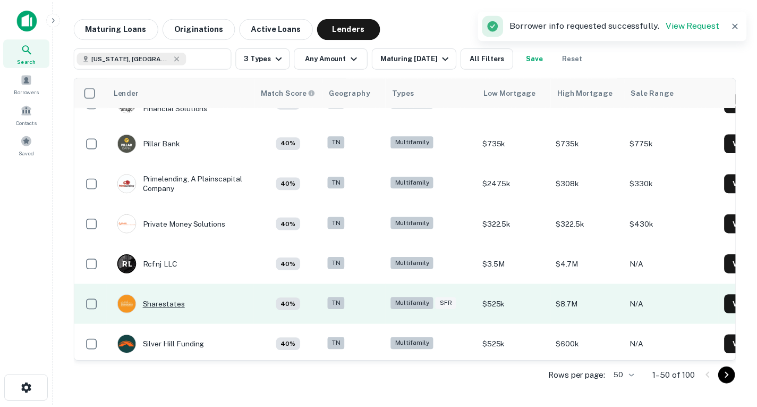
scroll to position [1306, 0]
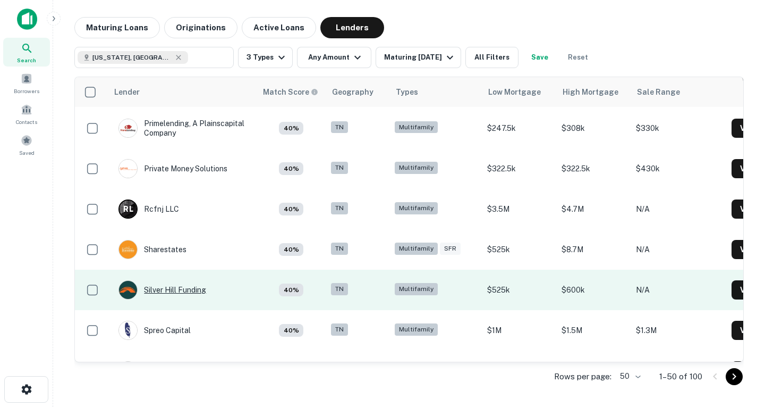
click at [187, 295] on div "Silver Hill Funding" at bounding box center [162, 289] width 88 height 19
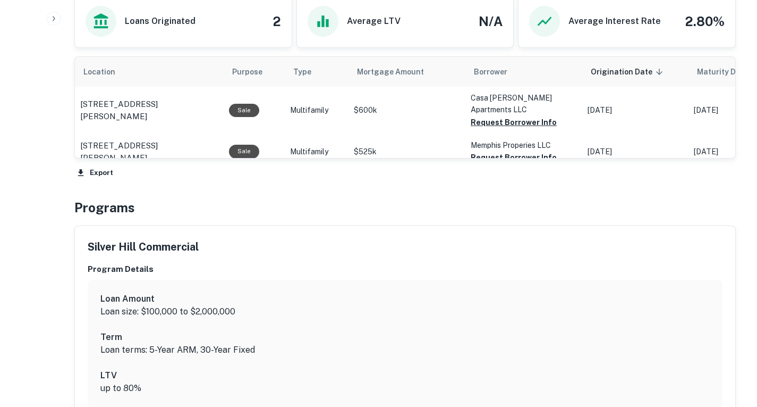
scroll to position [571, 0]
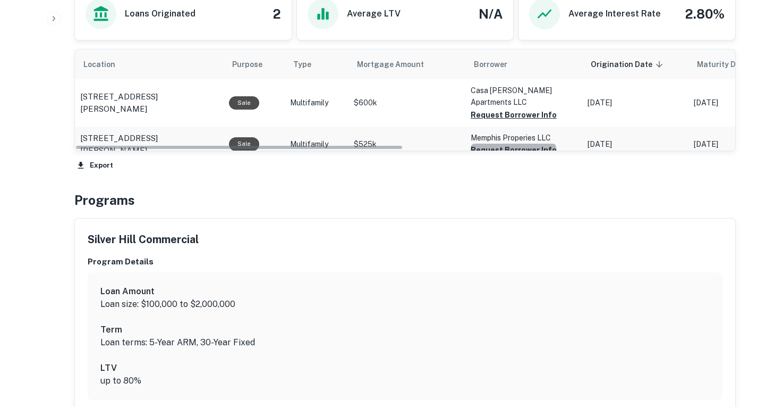
click at [512, 156] on button "Request Borrower Info" at bounding box center [514, 149] width 86 height 13
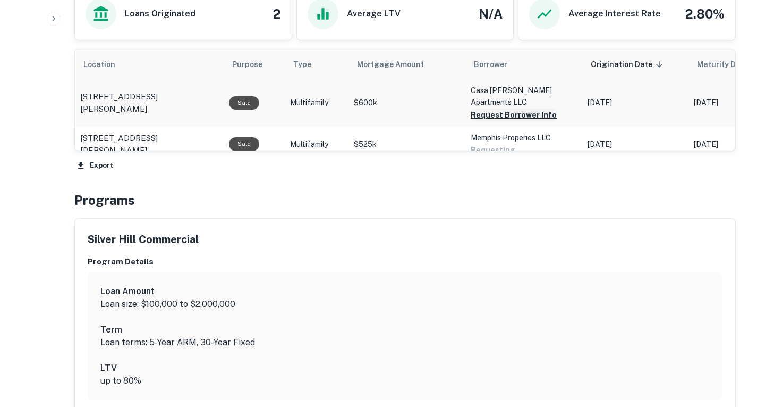
click at [521, 121] on button "Request Borrower Info" at bounding box center [514, 114] width 86 height 13
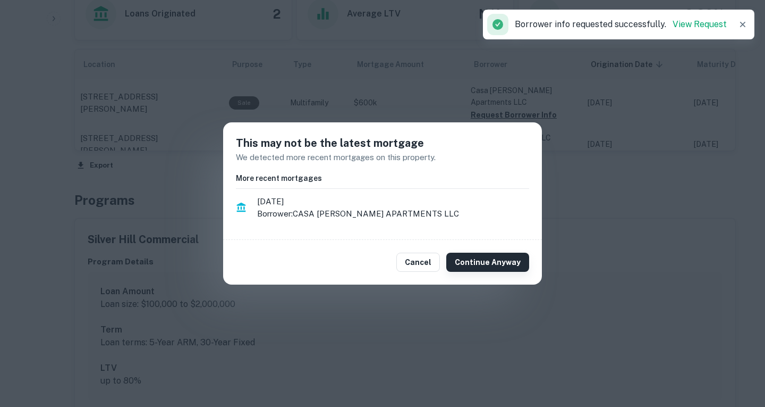
click at [475, 260] on button "Continue Anyway" at bounding box center [487, 261] width 83 height 19
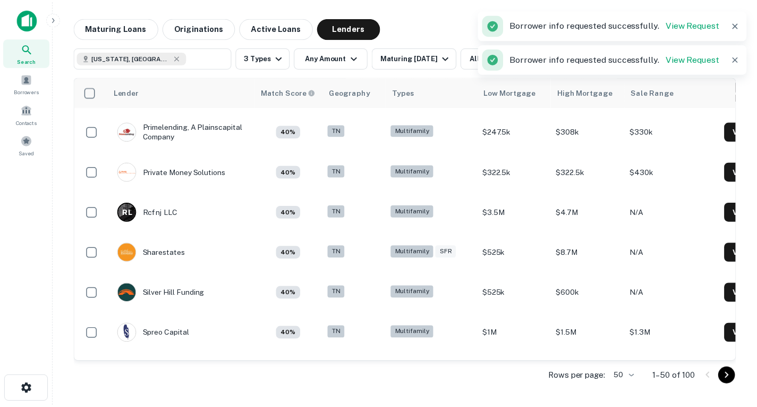
scroll to position [1306, 0]
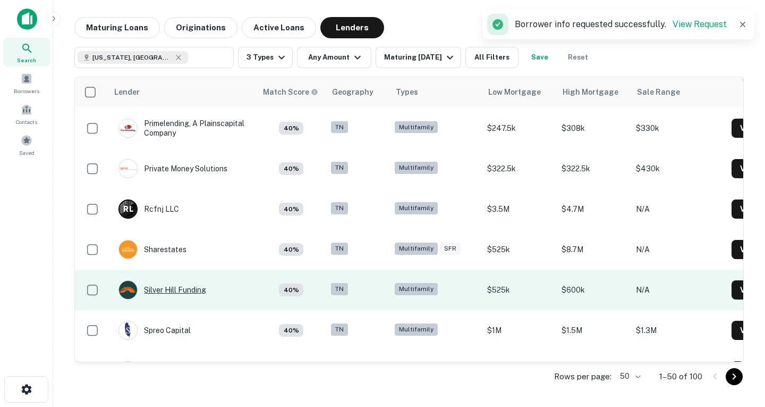
click at [187, 290] on div "Silver Hill Funding" at bounding box center [162, 289] width 88 height 19
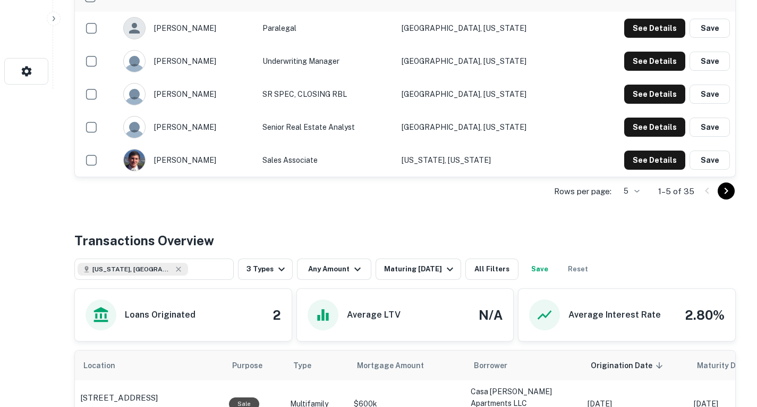
scroll to position [308, 0]
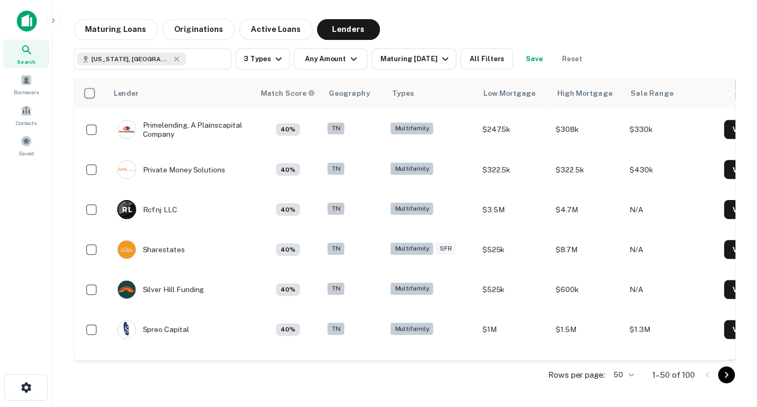
scroll to position [1306, 0]
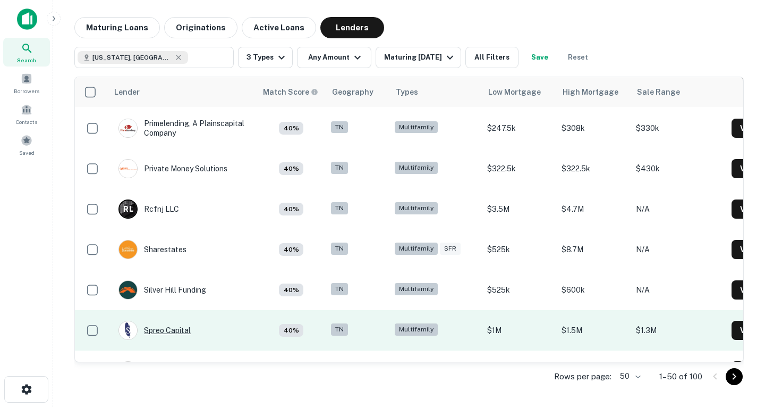
click at [180, 327] on div "Spreo Capital" at bounding box center [154, 329] width 72 height 19
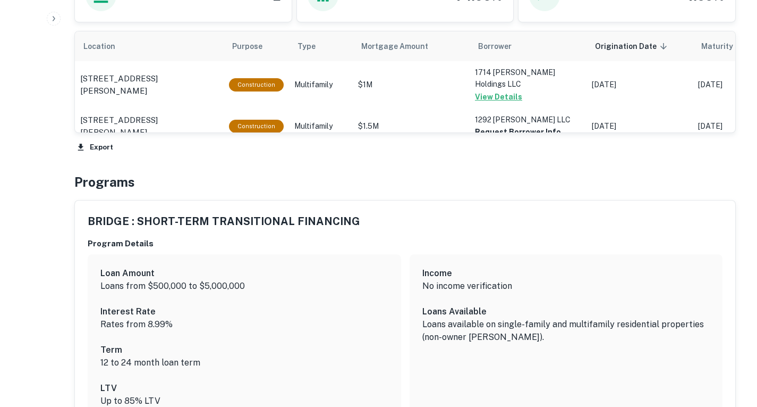
scroll to position [560, 0]
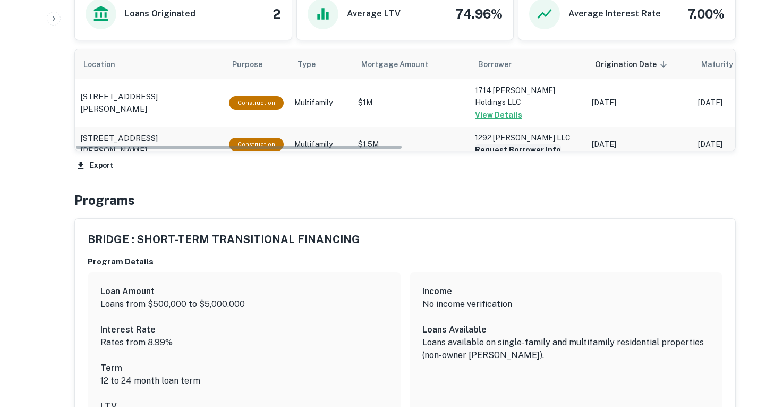
click at [526, 156] on button "Request Borrower Info" at bounding box center [518, 149] width 86 height 13
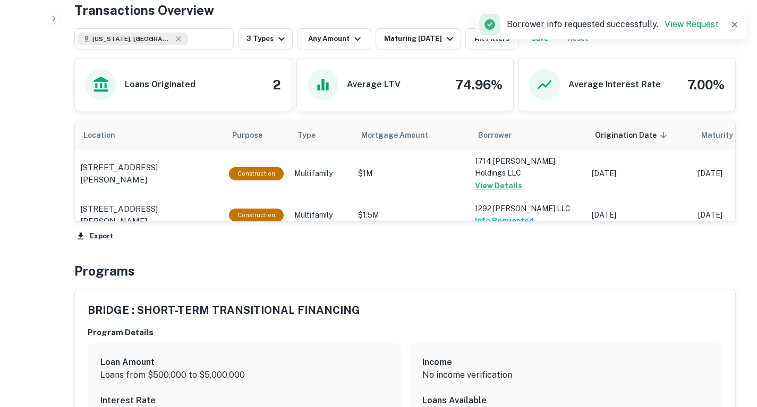
scroll to position [485, 0]
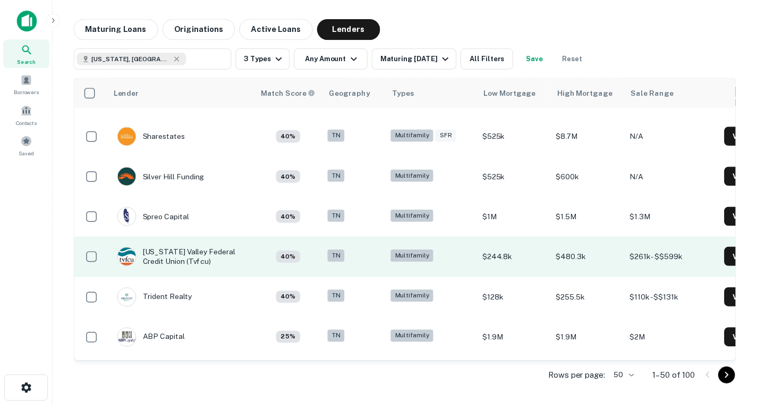
scroll to position [1420, 0]
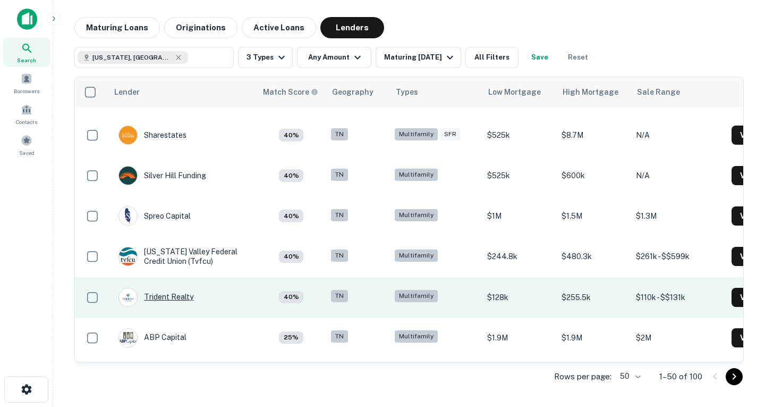
click at [187, 299] on div "Trident Realty" at bounding box center [155, 296] width 75 height 19
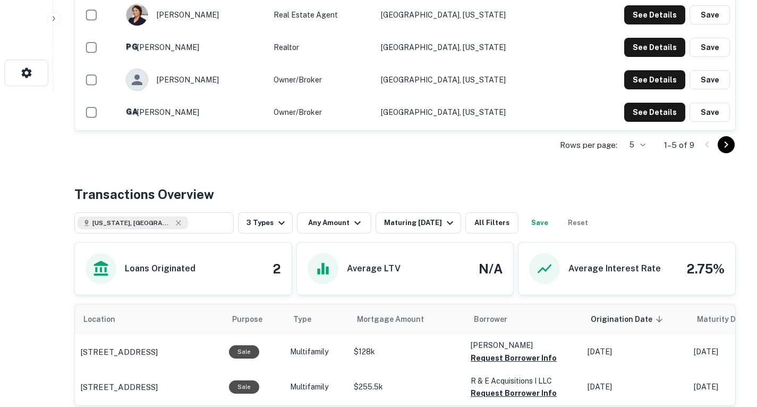
scroll to position [445, 0]
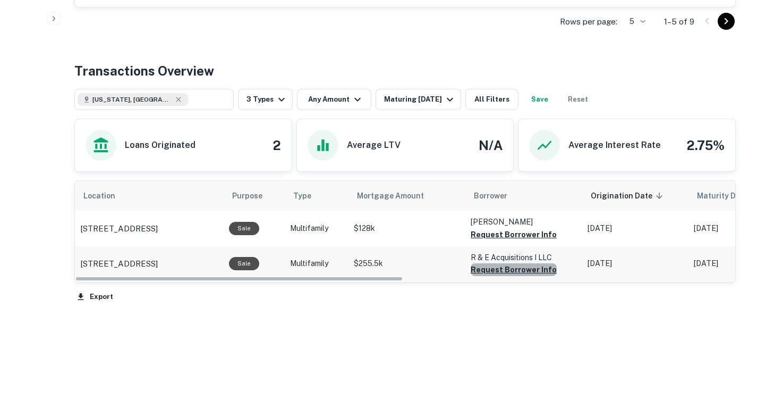
click at [527, 276] on button "Request Borrower Info" at bounding box center [514, 269] width 86 height 13
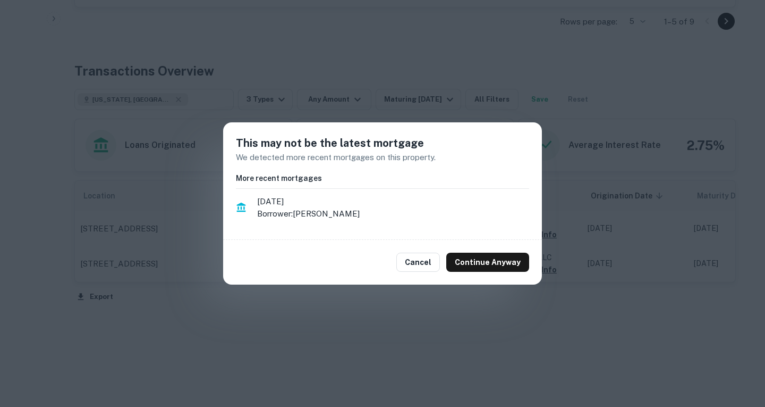
click at [504, 272] on div "Cancel Continue Anyway" at bounding box center [382, 262] width 319 height 45
click at [501, 265] on button "Continue Anyway" at bounding box center [487, 261] width 83 height 19
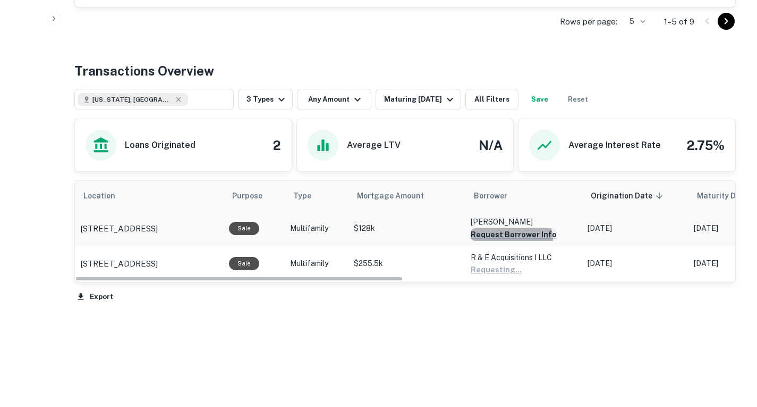
click at [507, 241] on button "Request Borrower Info" at bounding box center [514, 234] width 86 height 13
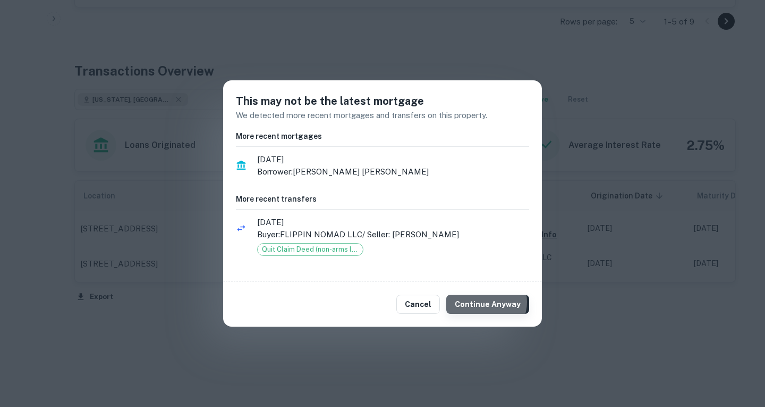
click at [490, 302] on button "Continue Anyway" at bounding box center [487, 303] width 83 height 19
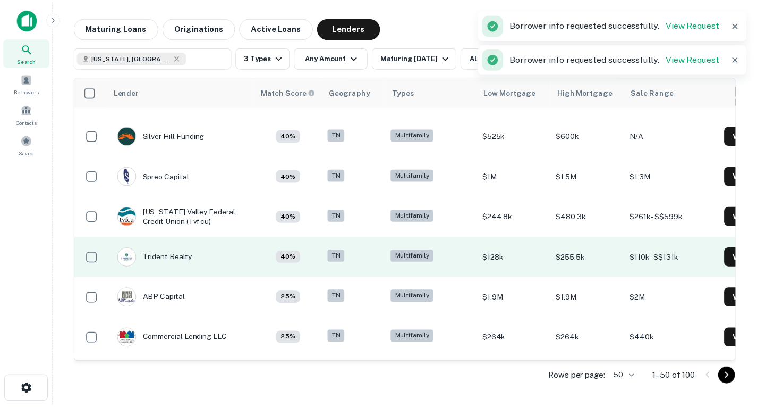
scroll to position [1461, 0]
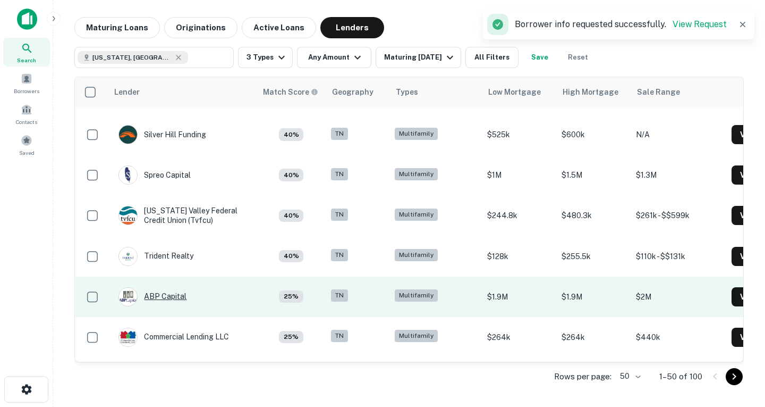
click at [145, 297] on div "ABP Capital" at bounding box center [152, 296] width 68 height 19
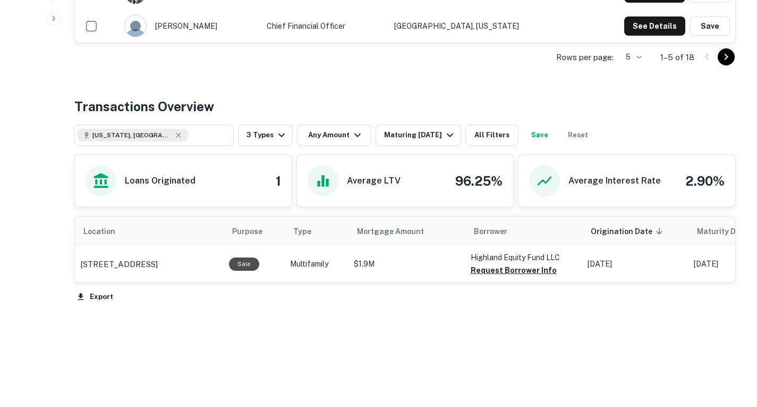
scroll to position [420, 0]
click at [488, 276] on button "Request Borrower Info" at bounding box center [514, 270] width 86 height 13
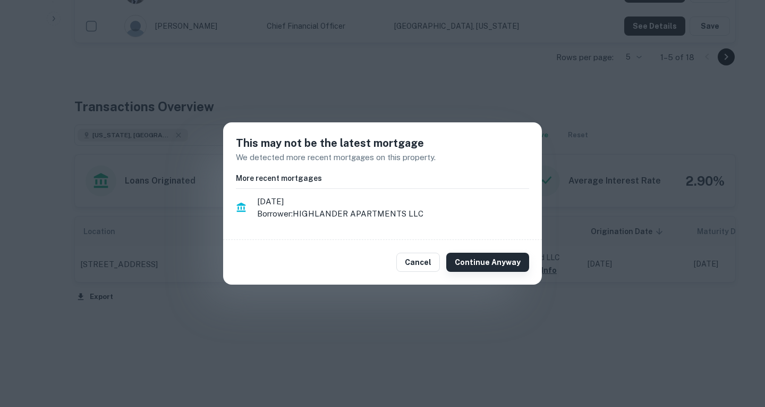
click at [477, 261] on button "Continue Anyway" at bounding box center [487, 261] width 83 height 19
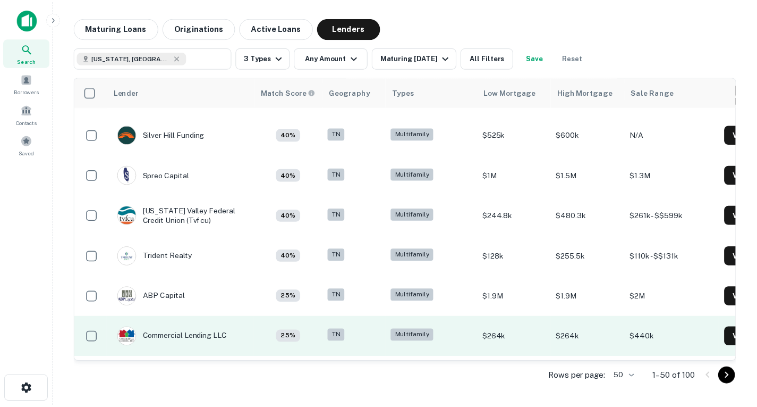
scroll to position [1476, 0]
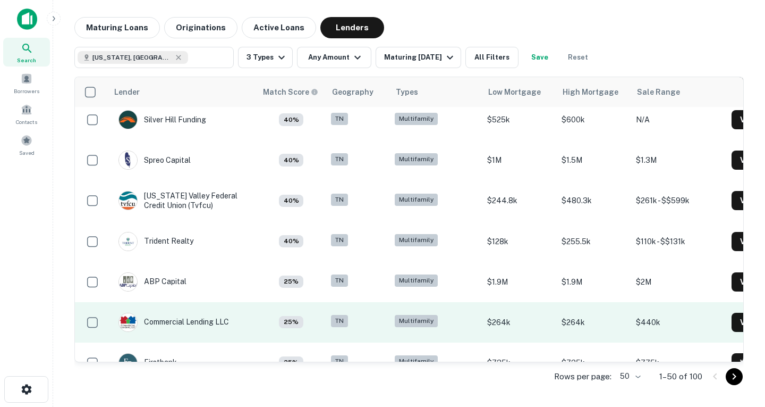
click at [208, 321] on div "Commercial Lending LLC" at bounding box center [173, 321] width 111 height 19
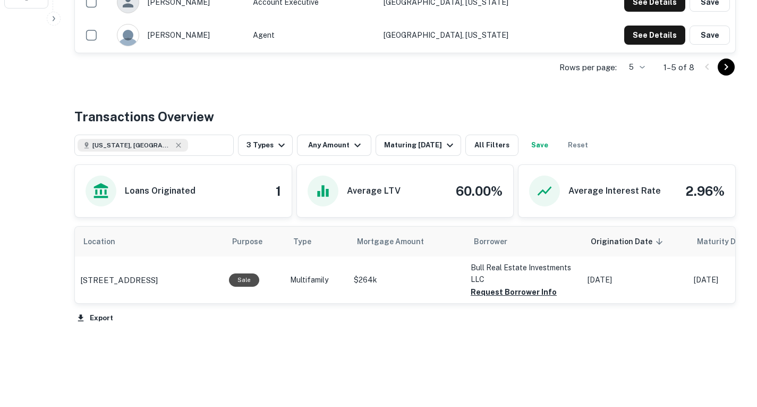
scroll to position [393, 0]
click at [489, 299] on button "Request Borrower Info" at bounding box center [514, 292] width 86 height 13
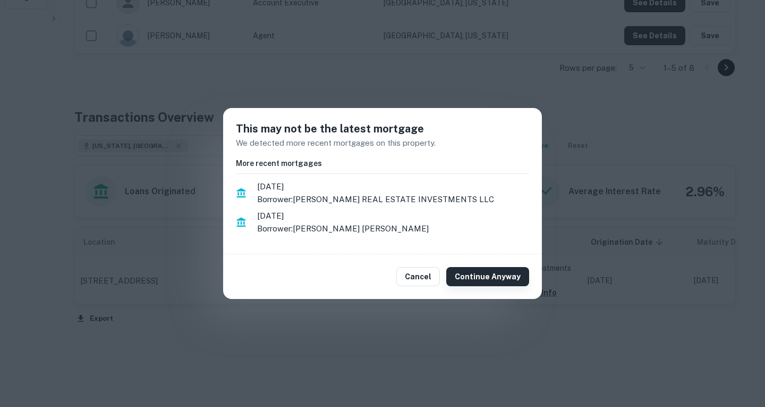
click at [488, 276] on button "Continue Anyway" at bounding box center [487, 276] width 83 height 19
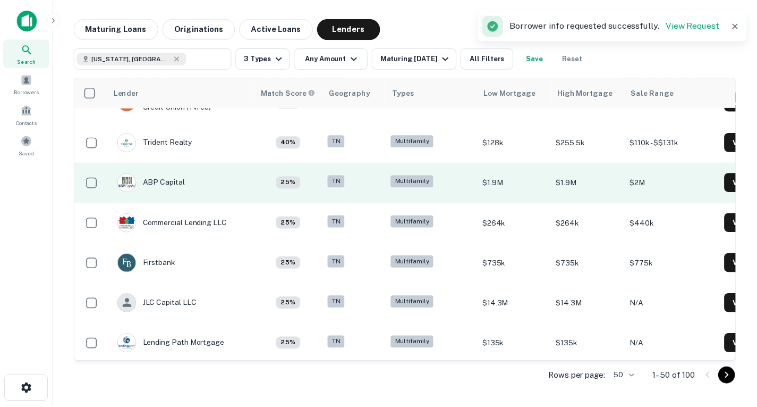
scroll to position [1577, 0]
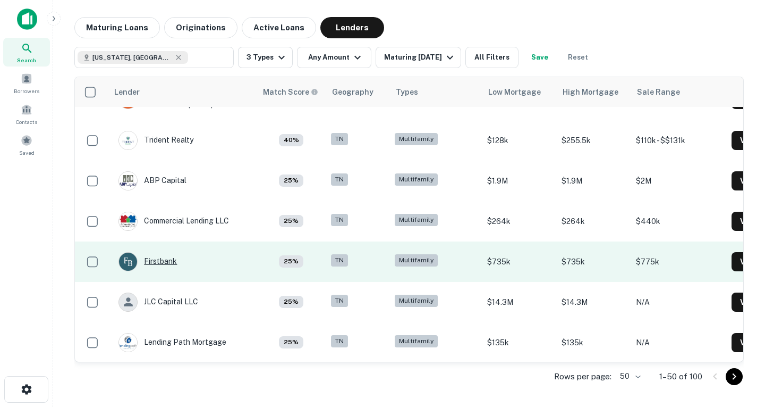
click at [176, 264] on div "Firstbank" at bounding box center [147, 261] width 58 height 19
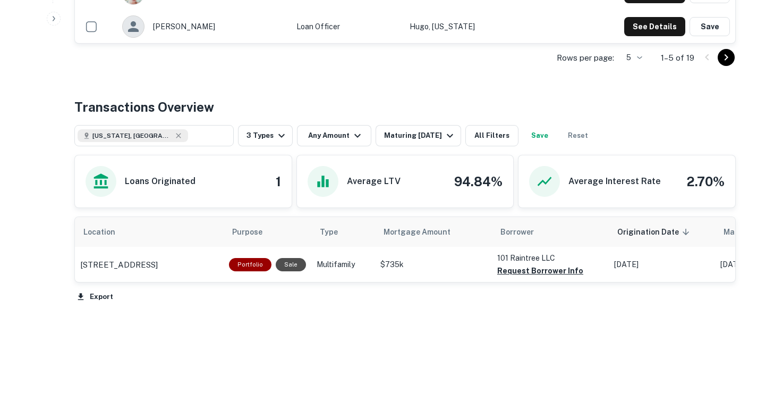
scroll to position [440, 0]
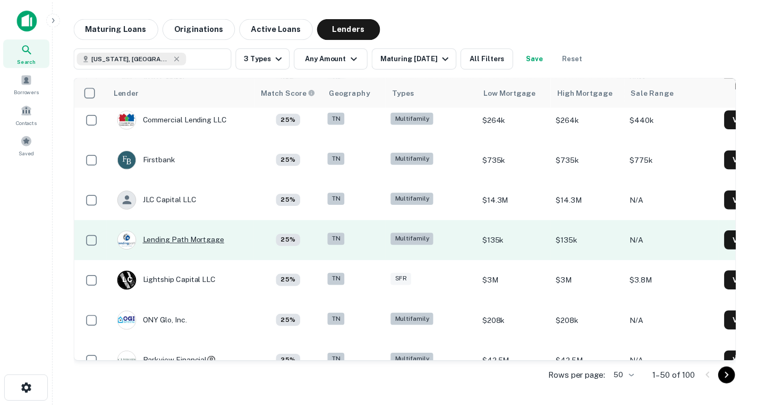
scroll to position [1678, 0]
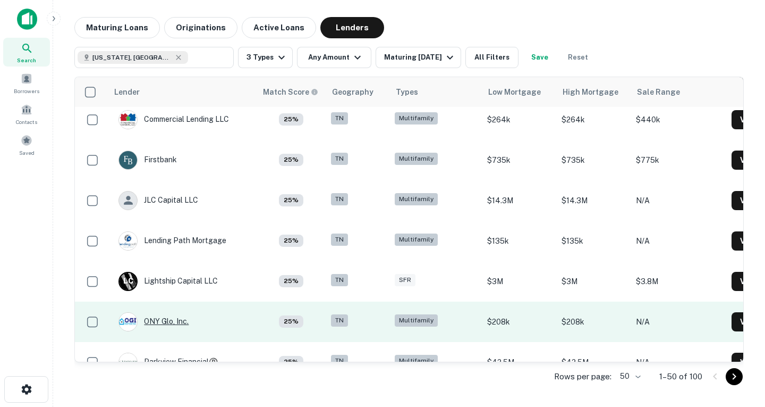
click at [180, 320] on div "ONY Glo, Inc." at bounding box center [153, 321] width 70 height 19
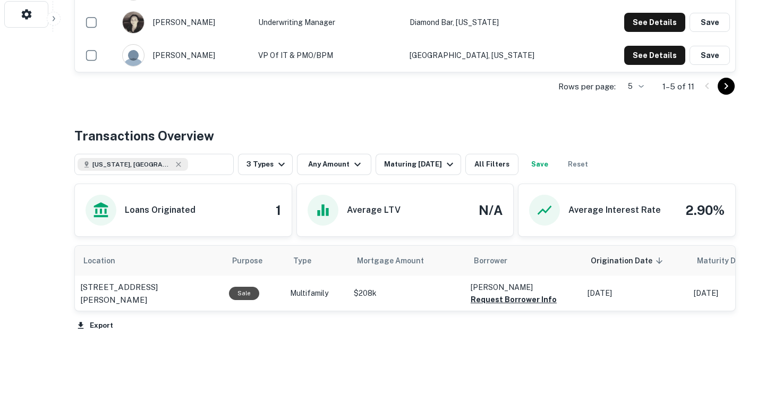
scroll to position [451, 0]
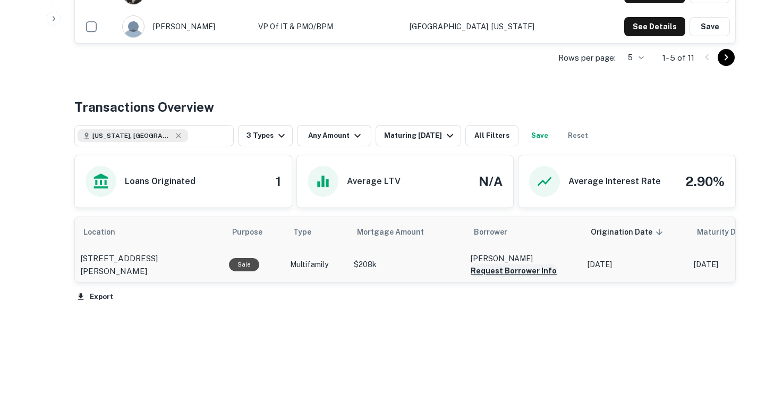
click at [507, 268] on button "Request Borrower Info" at bounding box center [514, 270] width 86 height 13
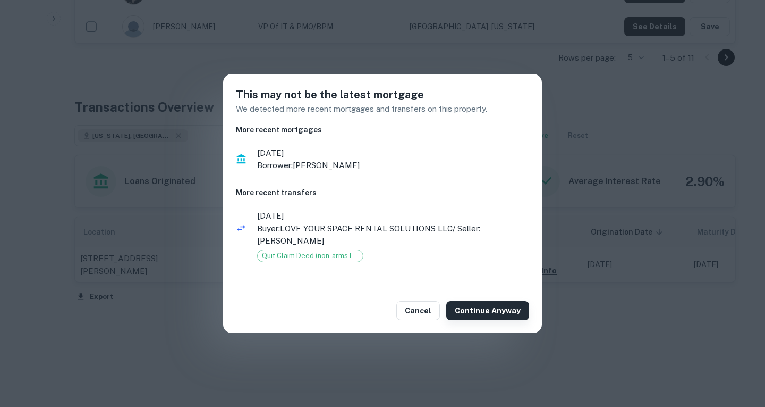
click at [468, 311] on button "Continue Anyway" at bounding box center [487, 310] width 83 height 19
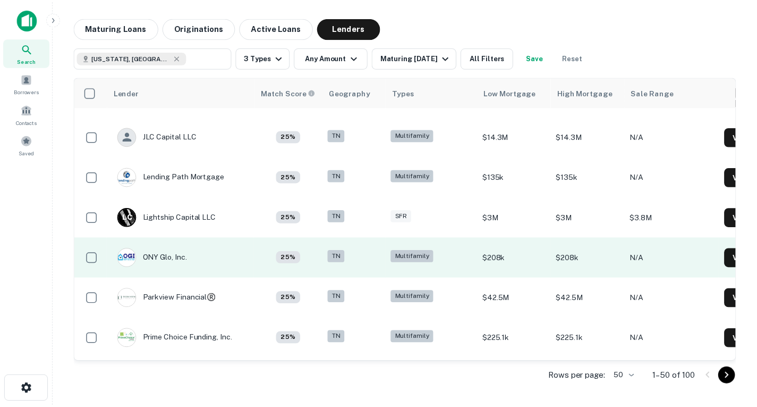
scroll to position [1787, 0]
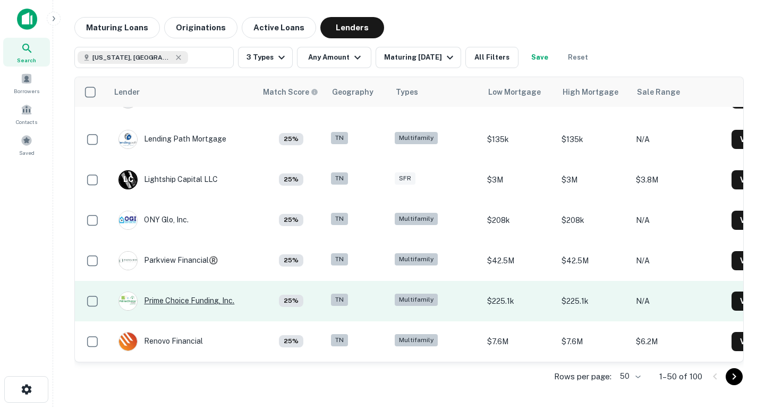
click at [198, 297] on div "Prime Choice Funding, Inc." at bounding box center [176, 300] width 116 height 19
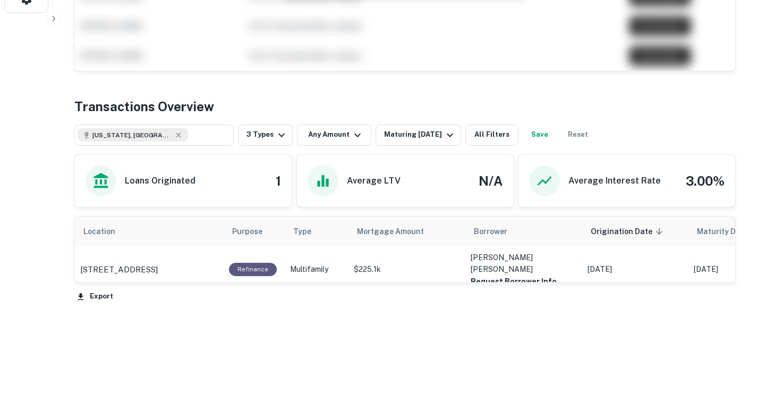
scroll to position [424, 0]
click at [503, 287] on button "Request Borrower Info" at bounding box center [514, 281] width 86 height 13
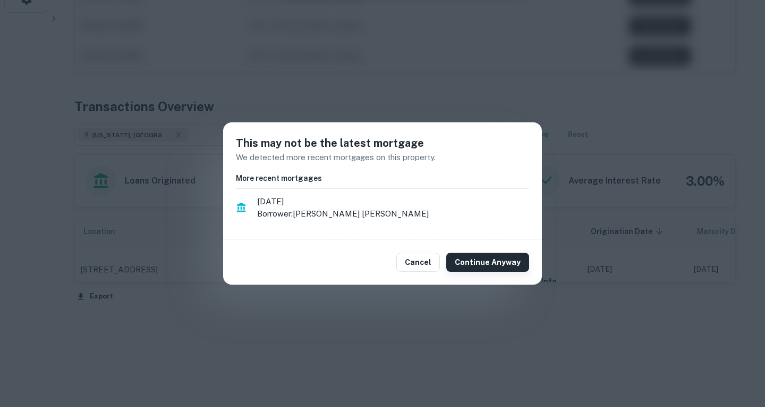
click at [488, 259] on button "Continue Anyway" at bounding box center [487, 261] width 83 height 19
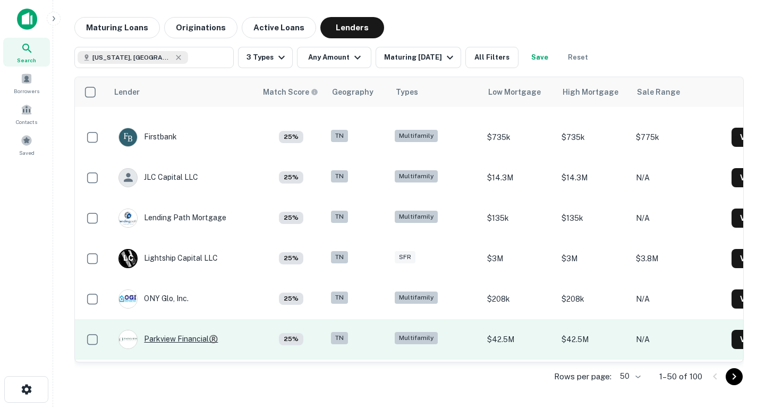
scroll to position [1787, 0]
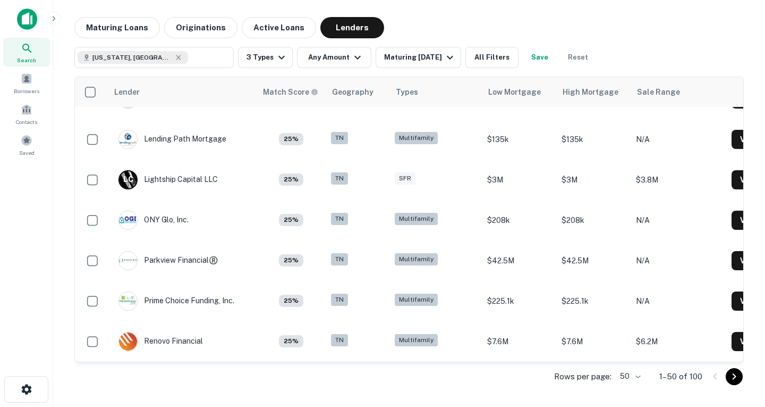
click at [729, 373] on icon "Go to next page" at bounding box center [734, 376] width 13 height 13
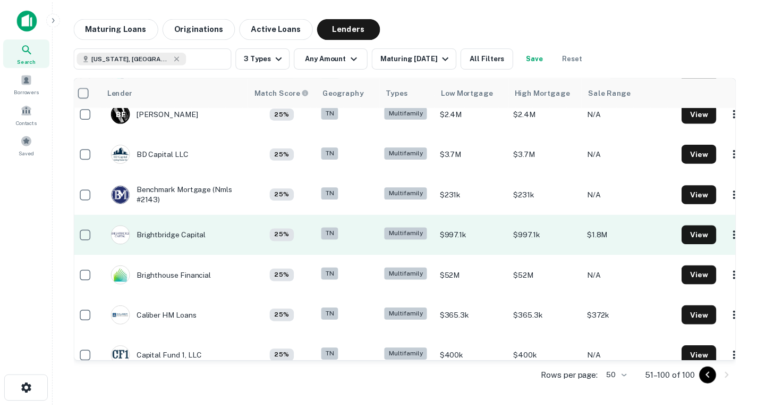
scroll to position [136, 6]
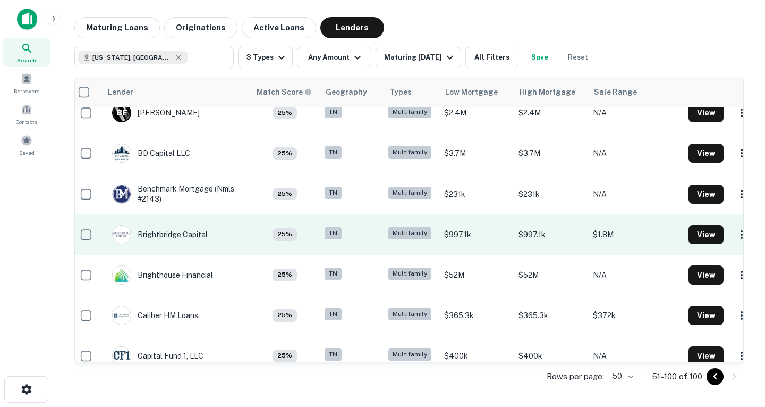
click at [193, 238] on div "Brightbridge Capital" at bounding box center [160, 234] width 96 height 19
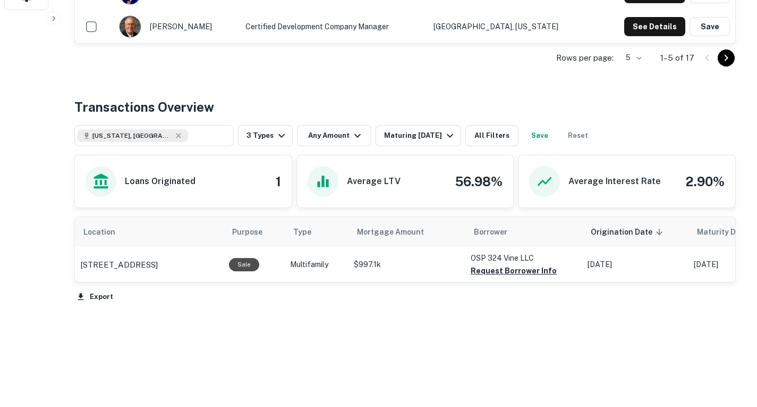
scroll to position [408, 0]
click at [511, 277] on button "Request Borrower Info" at bounding box center [514, 270] width 86 height 13
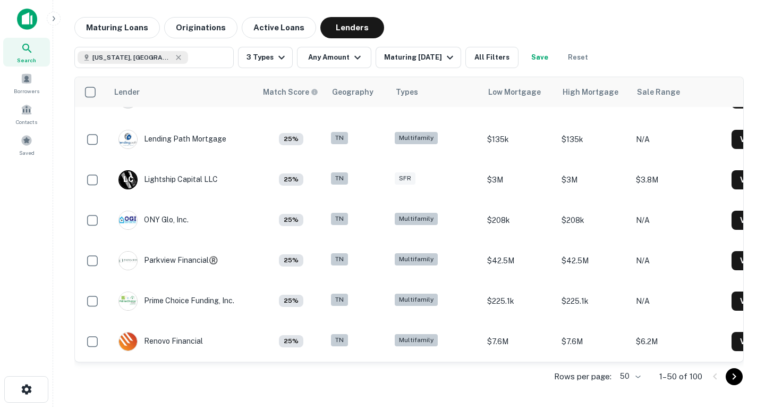
scroll to position [1787, 0]
click at [733, 380] on icon "Go to next page" at bounding box center [734, 376] width 13 height 13
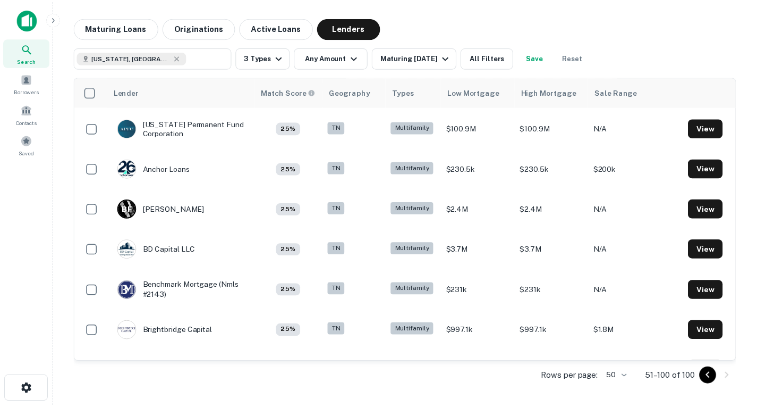
scroll to position [0, 0]
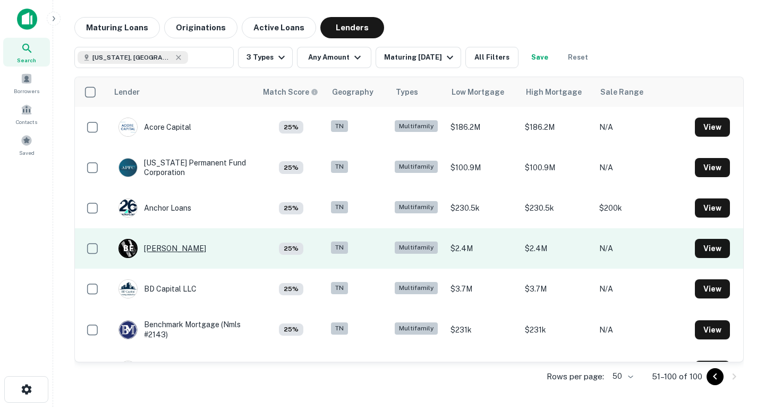
click at [177, 246] on div "B F [PERSON_NAME]" at bounding box center [162, 248] width 88 height 19
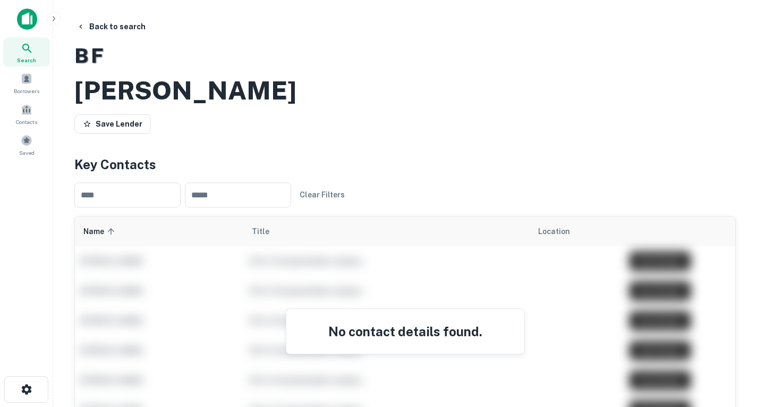
scroll to position [370, 0]
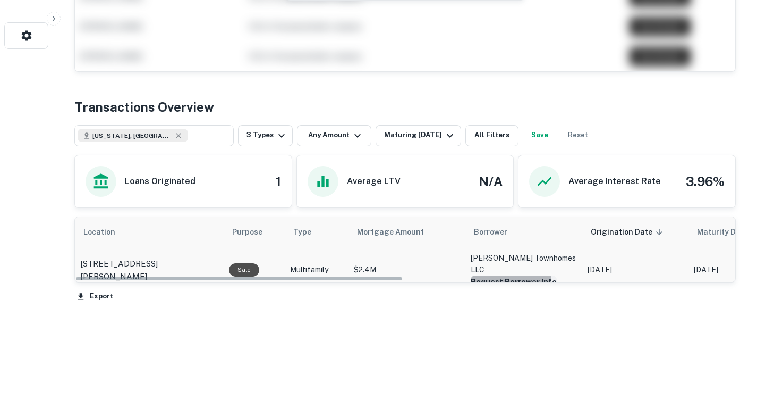
click at [506, 275] on button "Request Borrower Info" at bounding box center [514, 281] width 86 height 13
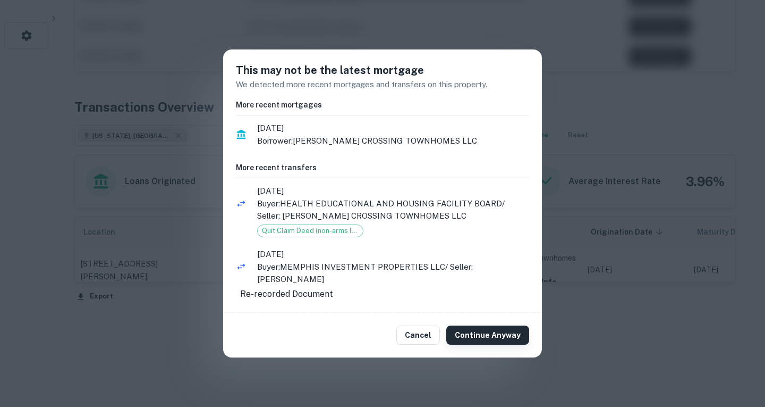
click at [479, 341] on button "Continue Anyway" at bounding box center [487, 334] width 83 height 19
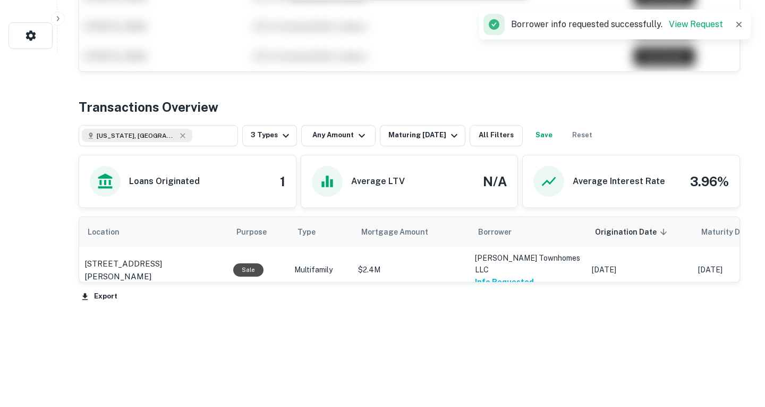
scroll to position [0, 0]
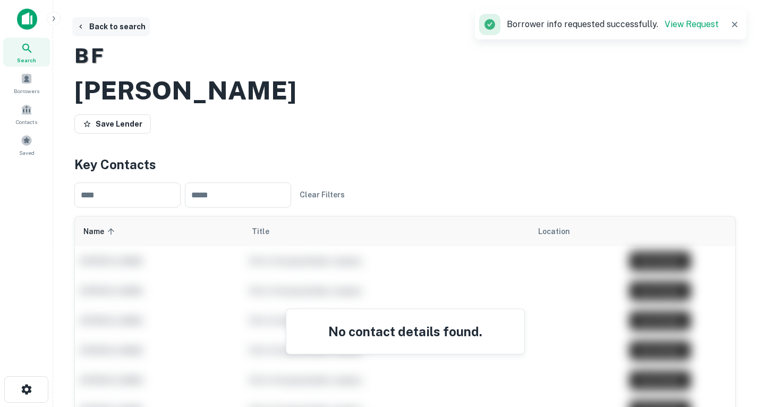
click at [81, 30] on icon "button" at bounding box center [81, 26] width 9 height 9
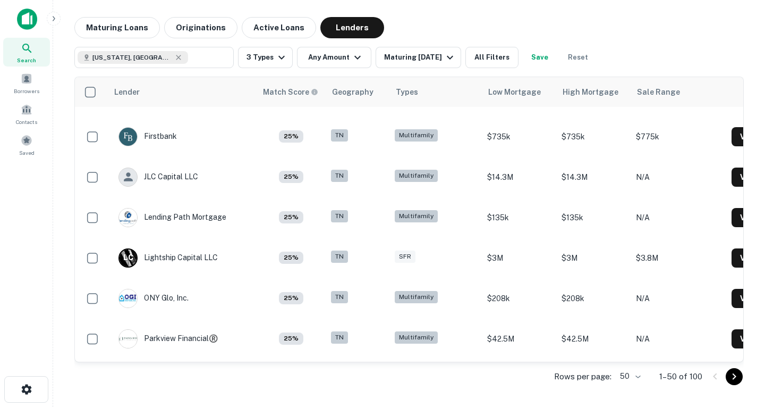
scroll to position [1787, 0]
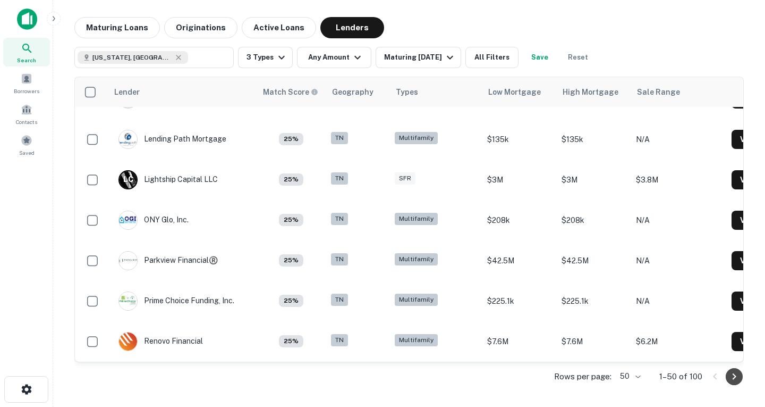
click at [738, 378] on icon "Go to next page" at bounding box center [734, 376] width 13 height 13
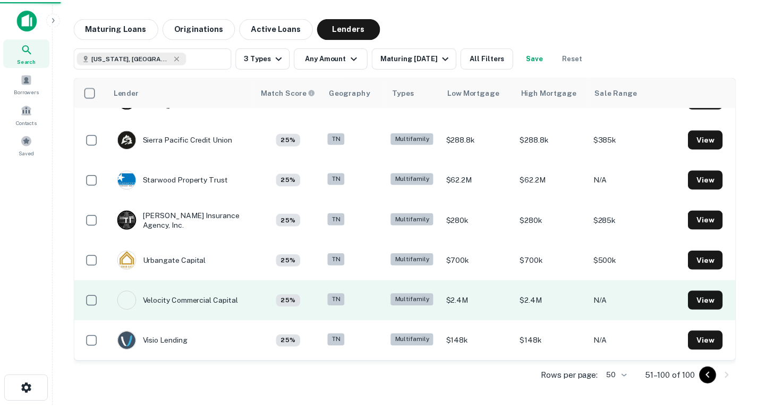
scroll to position [1775, 0]
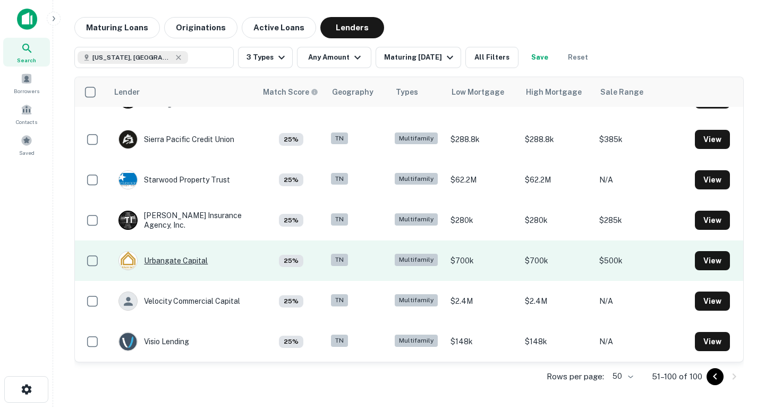
click at [183, 258] on div "Urbangate Capital" at bounding box center [162, 260] width 89 height 19
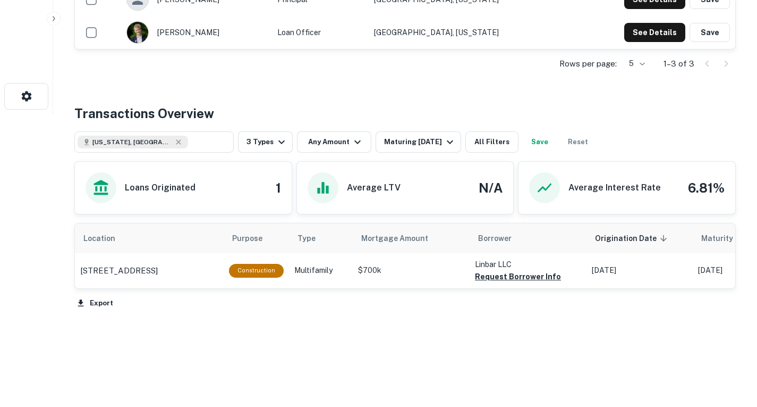
scroll to position [346, 0]
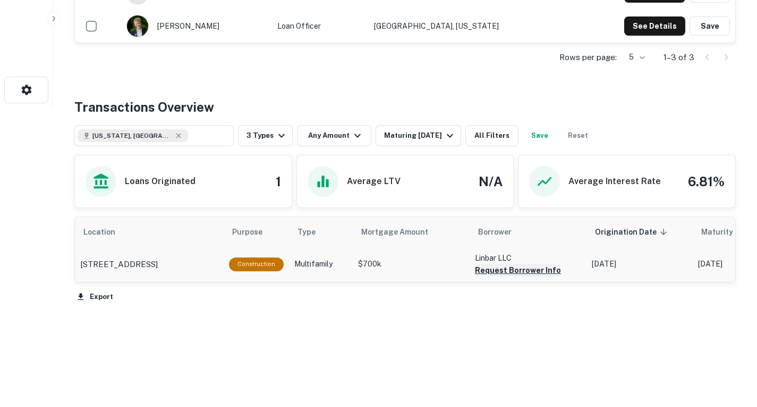
click at [534, 267] on button "Request Borrower Info" at bounding box center [518, 270] width 86 height 13
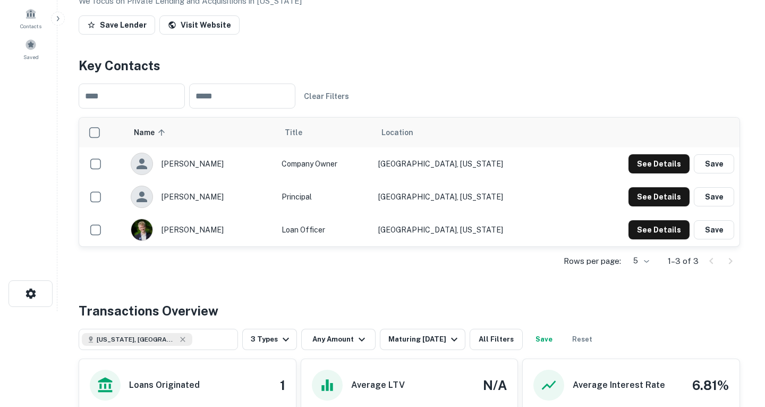
scroll to position [0, 0]
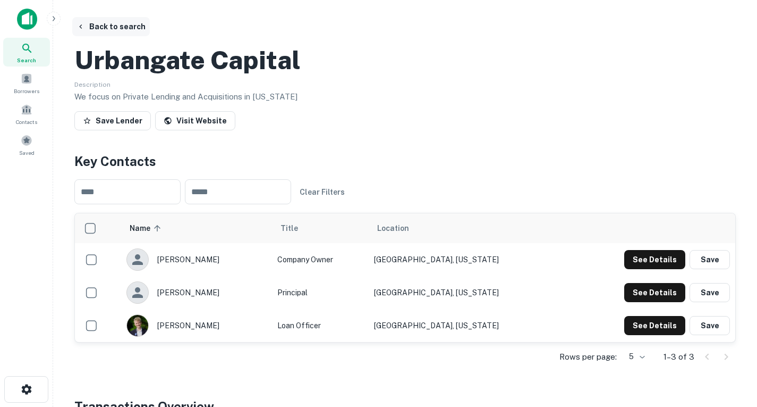
click at [83, 24] on icon "button" at bounding box center [81, 26] width 9 height 9
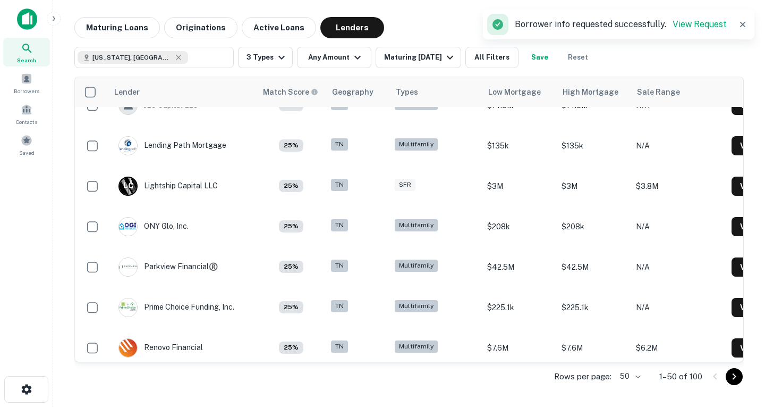
scroll to position [1775, 0]
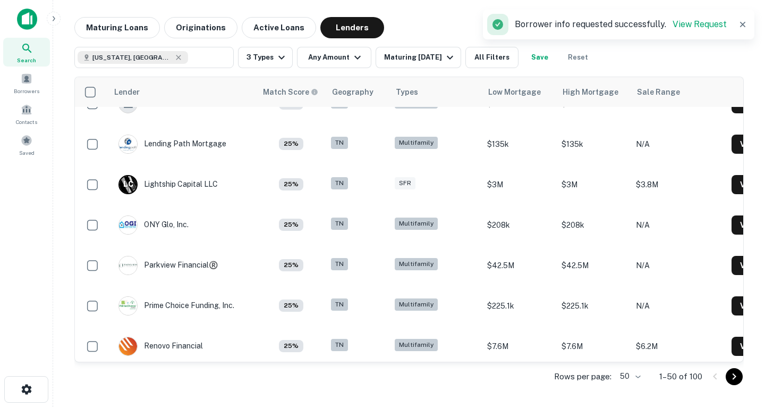
click at [727, 377] on button "Go to next page" at bounding box center [734, 376] width 17 height 17
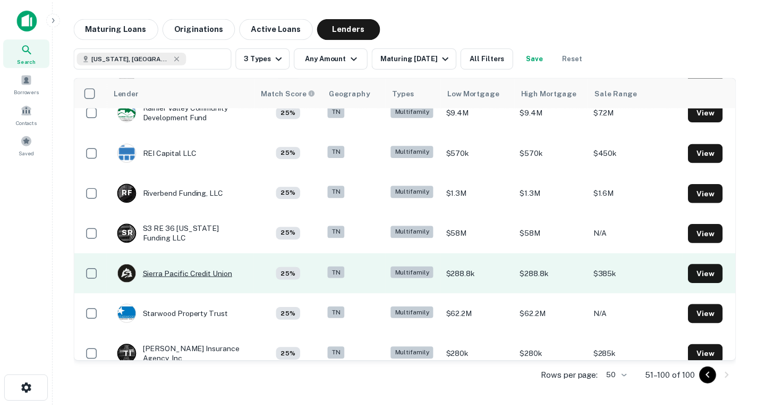
scroll to position [1631, 0]
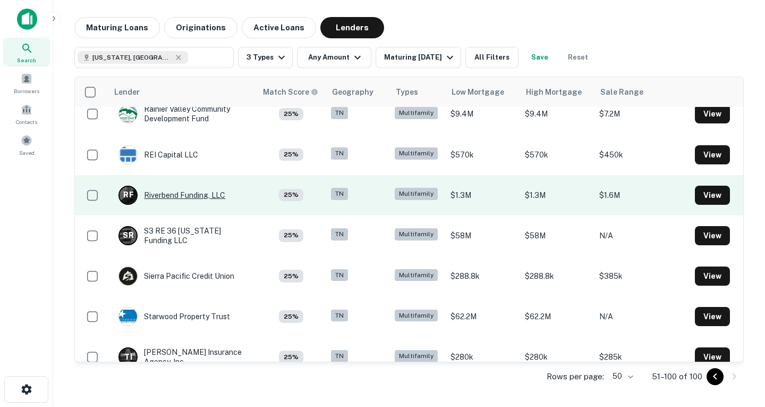
click at [189, 196] on div "R F Riverbend Funding, LLC" at bounding box center [171, 194] width 107 height 19
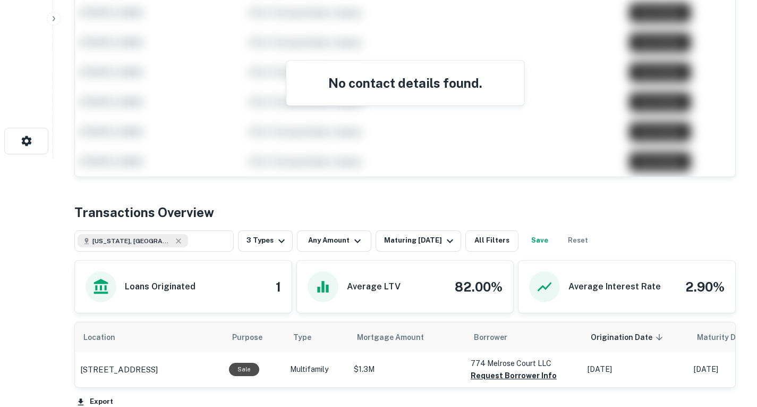
scroll to position [370, 0]
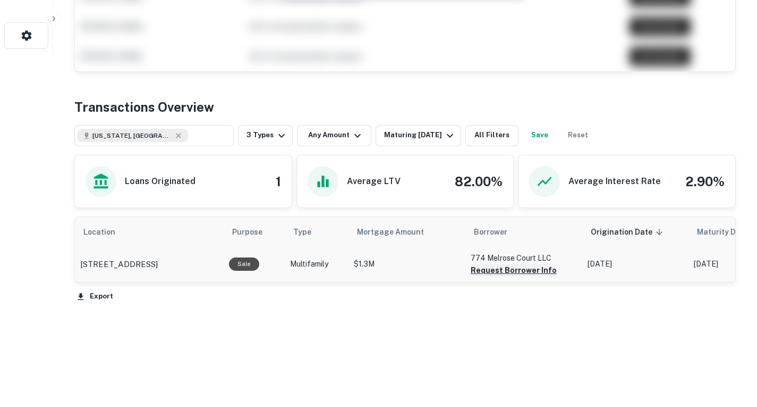
click at [494, 266] on button "Request Borrower Info" at bounding box center [514, 270] width 86 height 13
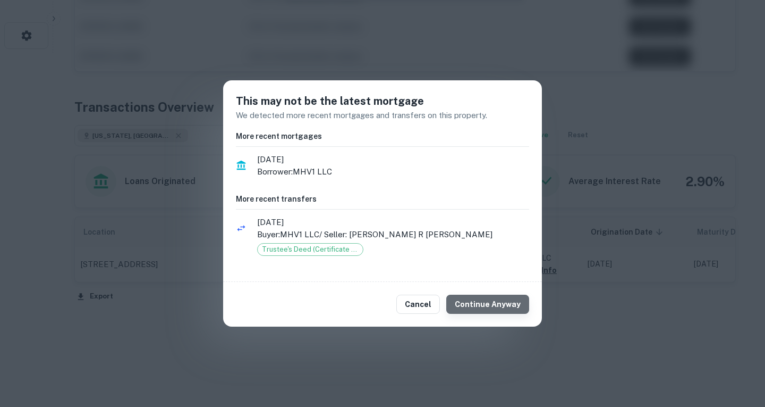
click at [501, 297] on button "Continue Anyway" at bounding box center [487, 303] width 83 height 19
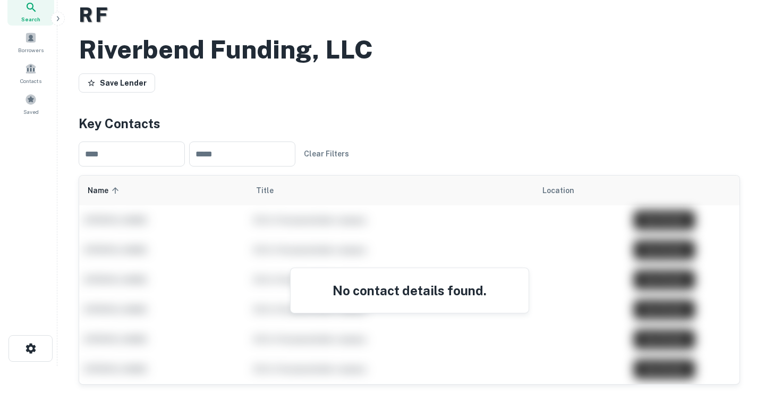
scroll to position [0, 0]
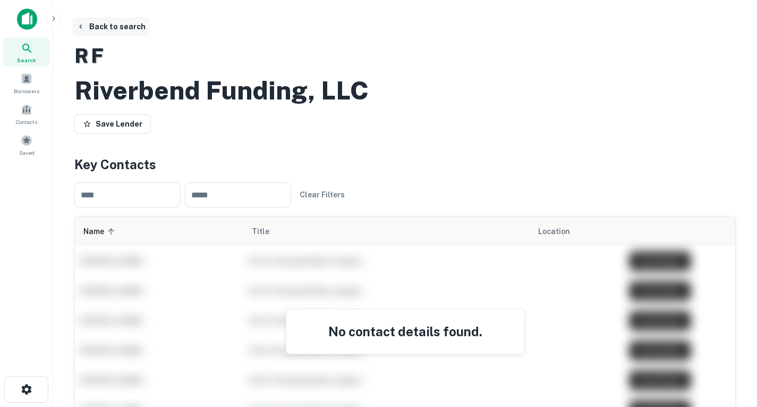
click at [78, 27] on icon "button" at bounding box center [81, 26] width 9 height 9
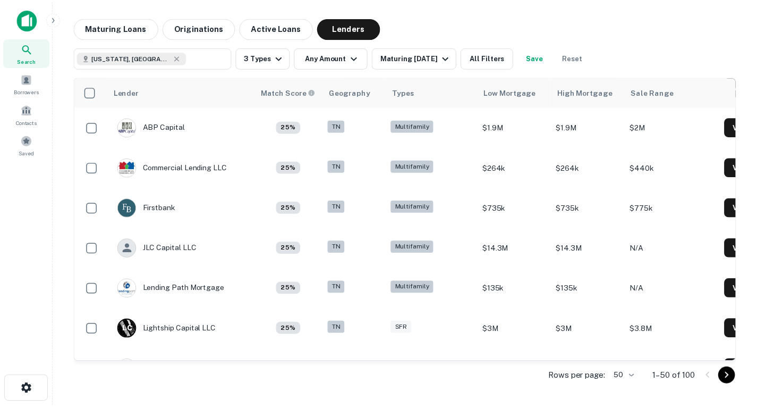
scroll to position [1631, 0]
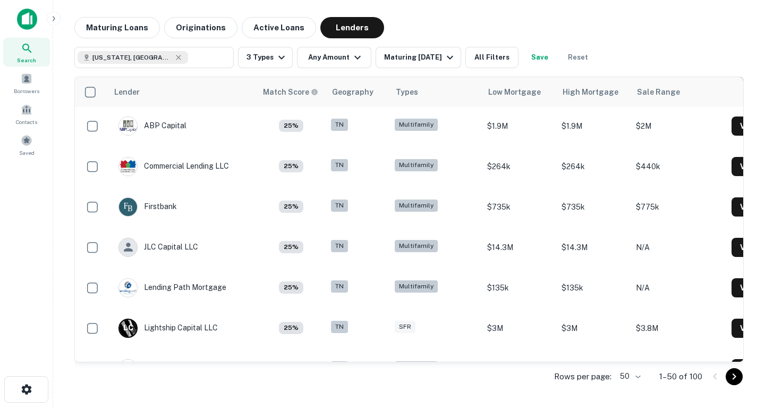
click at [747, 379] on div "Maturing Loans Originations Active Loans Lenders [US_STATE], [GEOGRAPHIC_DATA] …" at bounding box center [409, 204] width 695 height 375
click at [735, 380] on icon "Go to next page" at bounding box center [734, 376] width 13 height 13
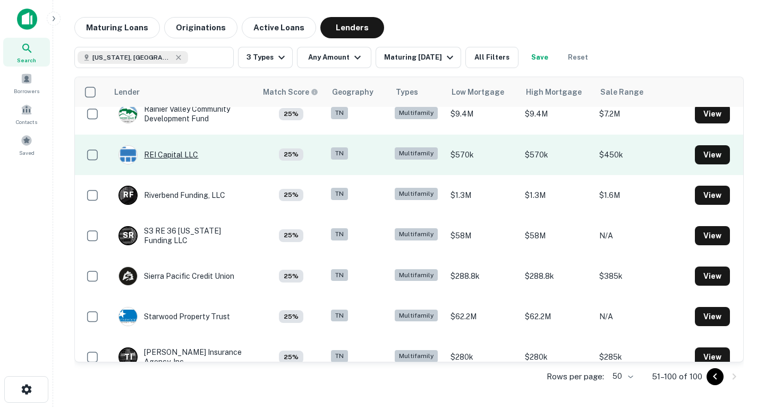
click at [171, 153] on div "REI Capital LLC" at bounding box center [158, 154] width 80 height 19
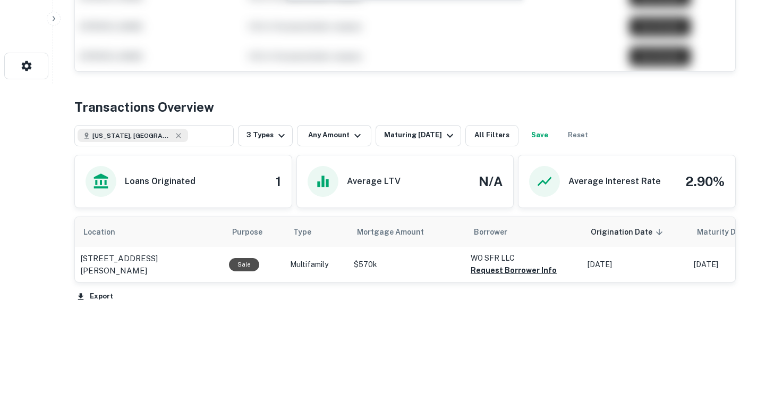
scroll to position [370, 0]
click at [517, 280] on td "WO SFR LLC Request Borrower Info" at bounding box center [523, 265] width 117 height 36
click at [517, 267] on button "Request Borrower Info" at bounding box center [514, 270] width 86 height 13
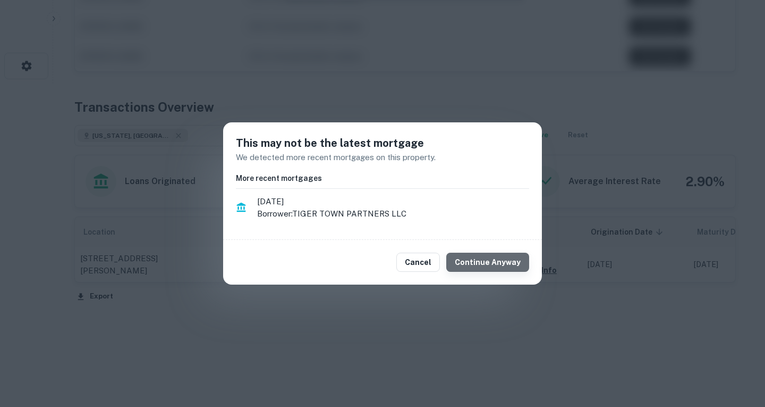
click at [493, 264] on button "Continue Anyway" at bounding box center [487, 261] width 83 height 19
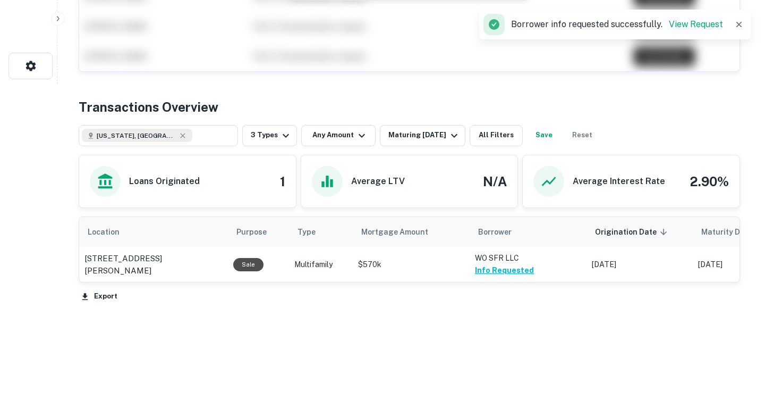
scroll to position [0, 0]
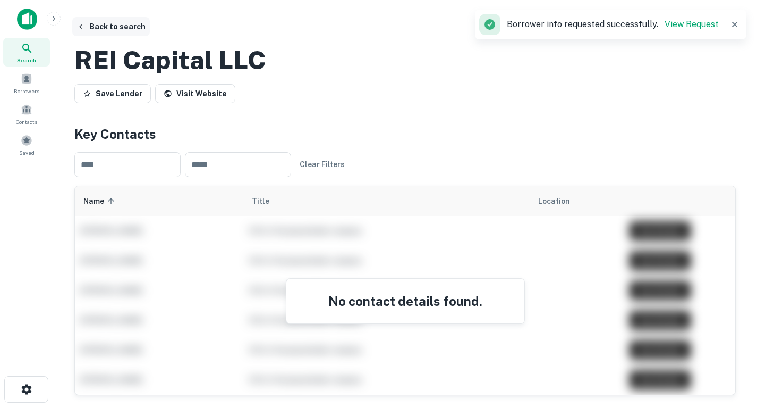
click at [80, 27] on icon "button" at bounding box center [80, 26] width 3 height 4
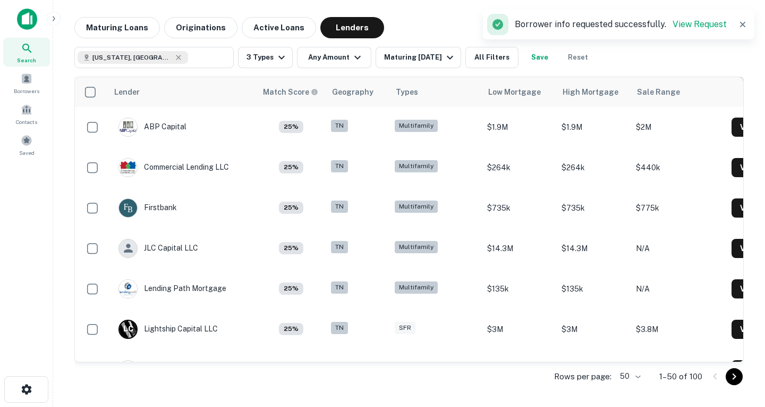
scroll to position [1631, 0]
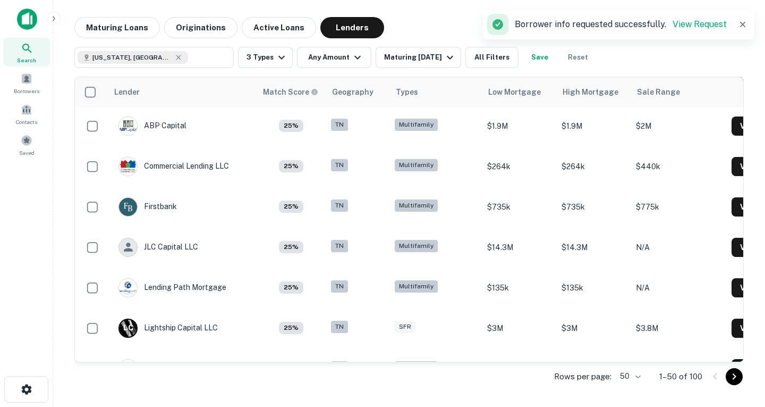
click at [738, 380] on icon "Go to next page" at bounding box center [734, 376] width 13 height 13
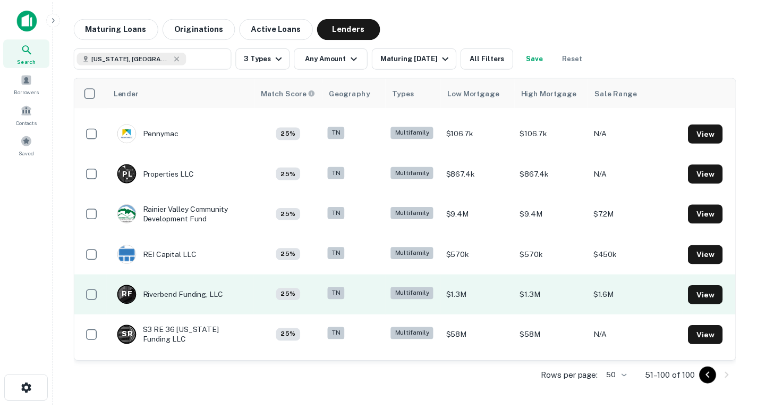
scroll to position [1531, 0]
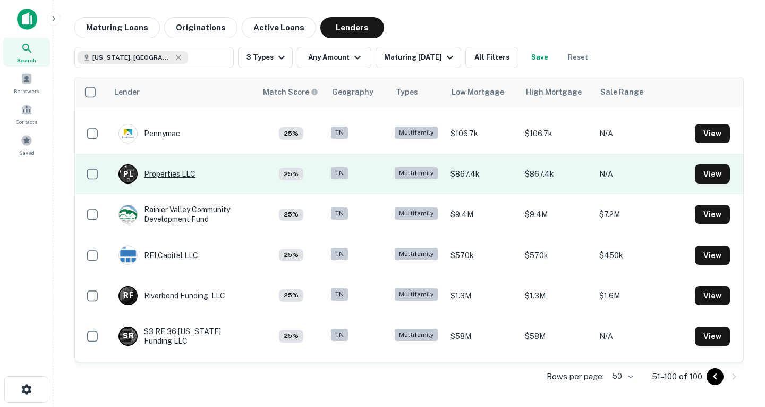
click at [179, 181] on div "P L Properties LLC" at bounding box center [156, 173] width 77 height 19
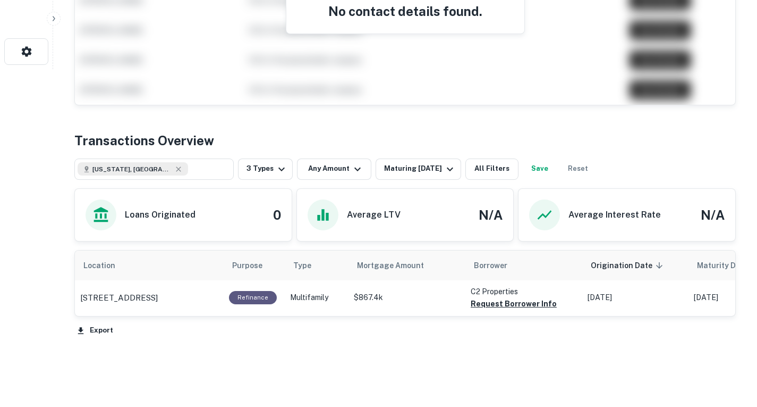
scroll to position [371, 0]
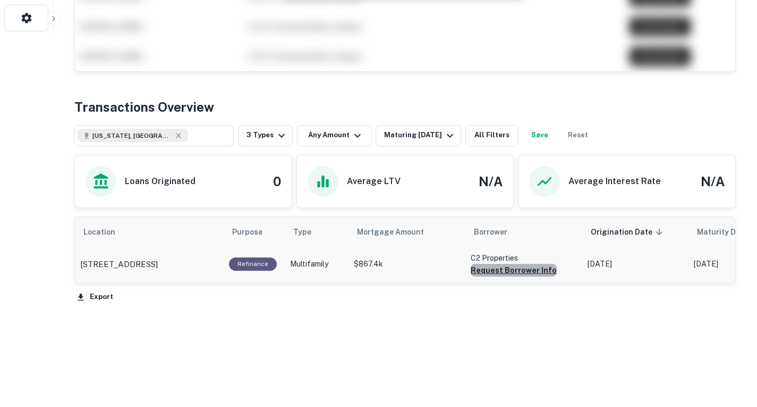
click at [518, 275] on button "Request Borrower Info" at bounding box center [514, 270] width 86 height 13
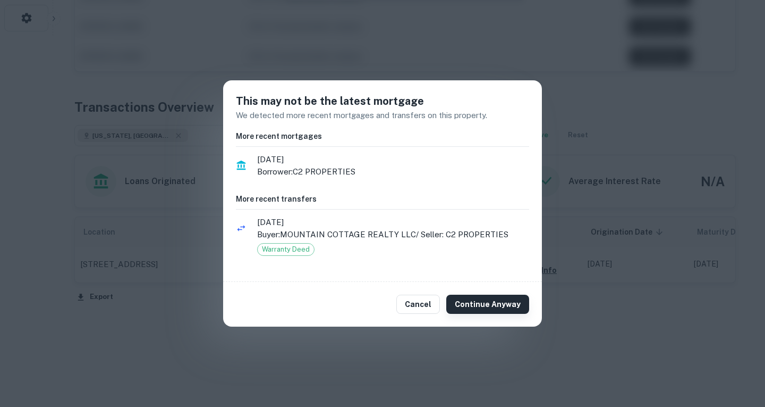
click at [501, 298] on button "Continue Anyway" at bounding box center [487, 303] width 83 height 19
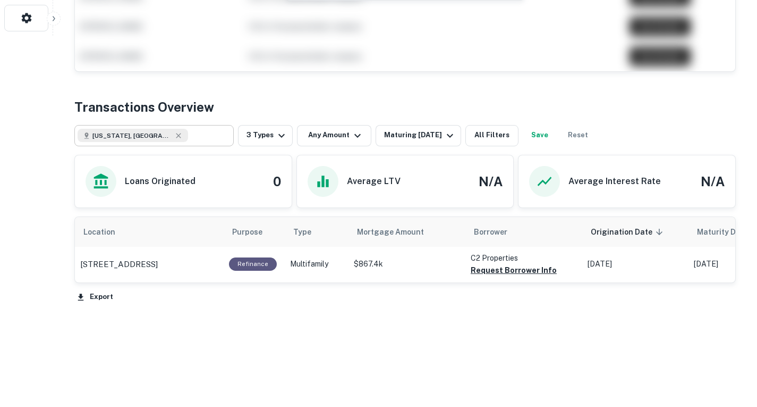
scroll to position [0, 0]
